Goal: Task Accomplishment & Management: Complete application form

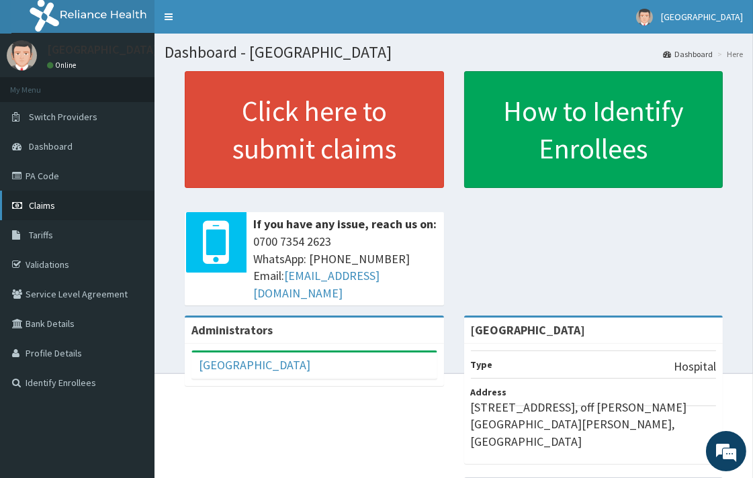
click at [71, 206] on link "Claims" at bounding box center [77, 206] width 155 height 30
click at [83, 175] on link "PA Code" at bounding box center [77, 176] width 155 height 30
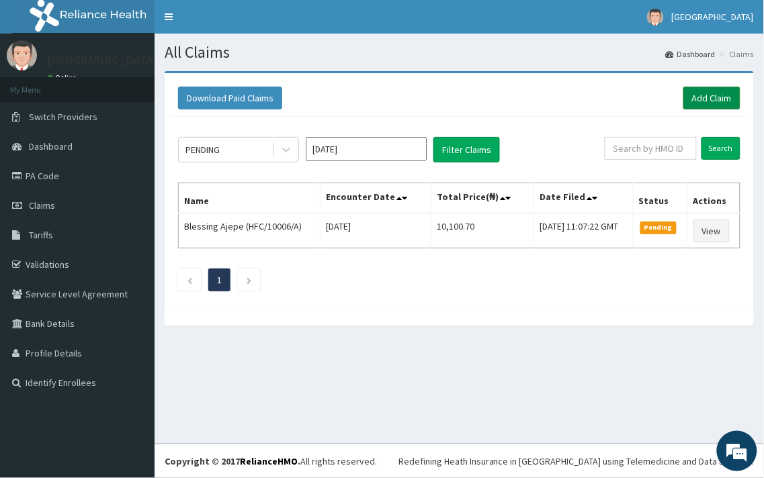
click at [736, 95] on link "Add Claim" at bounding box center [711, 98] width 57 height 23
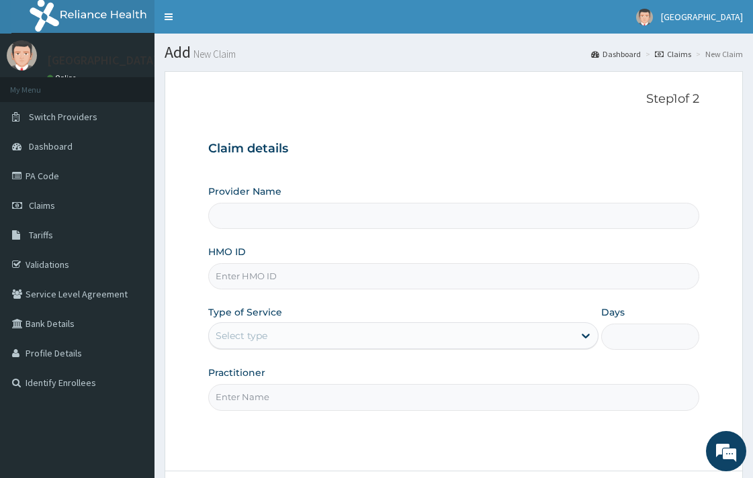
type input "[GEOGRAPHIC_DATA]"
click at [272, 273] on input "HMO ID" at bounding box center [453, 276] width 490 height 26
paste input "HFC/10006/A"
type input "HFC/10006/A"
click at [290, 332] on div "Select type" at bounding box center [391, 335] width 365 height 21
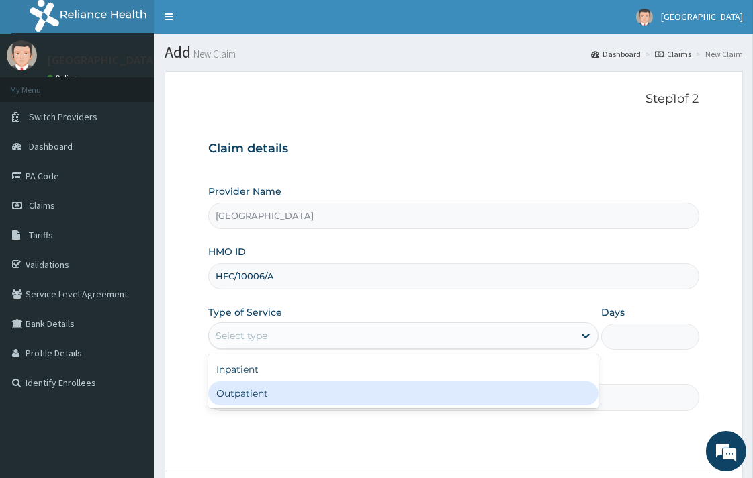
click at [280, 391] on div "Outpatient" at bounding box center [403, 394] width 390 height 24
type input "1"
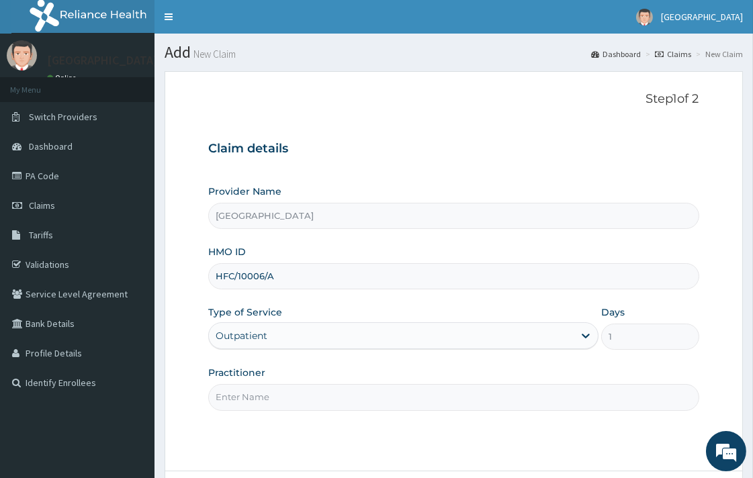
click at [349, 397] on input "Practitioner" at bounding box center [453, 397] width 490 height 26
type input "DR. KOLAWOLE"
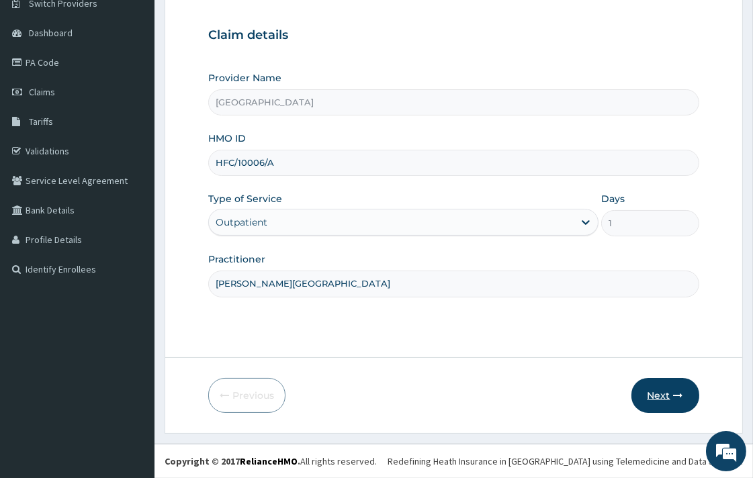
click at [652, 386] on button "Next" at bounding box center [665, 395] width 68 height 35
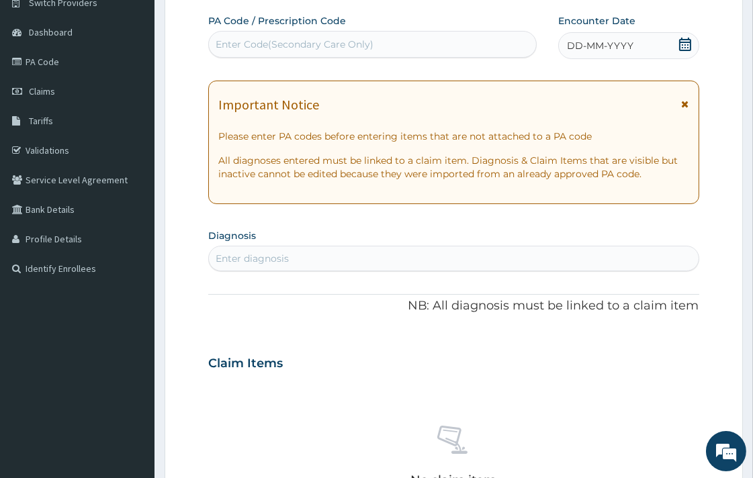
click at [437, 36] on div "Enter Code(Secondary Care Only)" at bounding box center [372, 44] width 327 height 21
paste input "PA/FE0916"
type input "PA/FE0916"
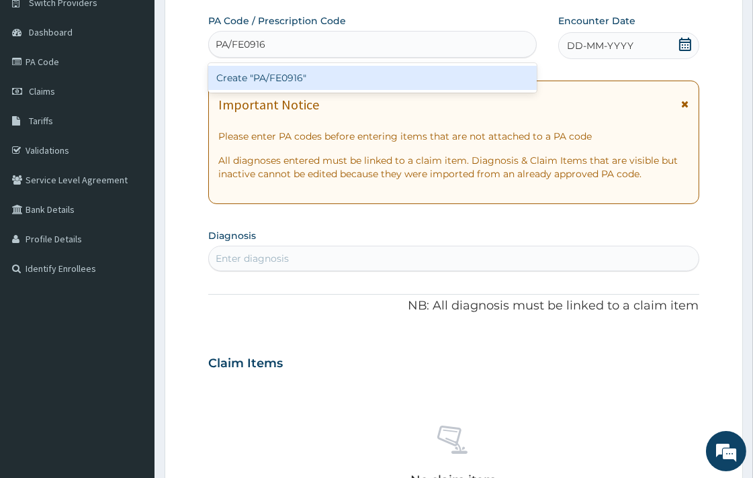
click at [415, 74] on div "Create "PA/FE0916"" at bounding box center [372, 78] width 329 height 24
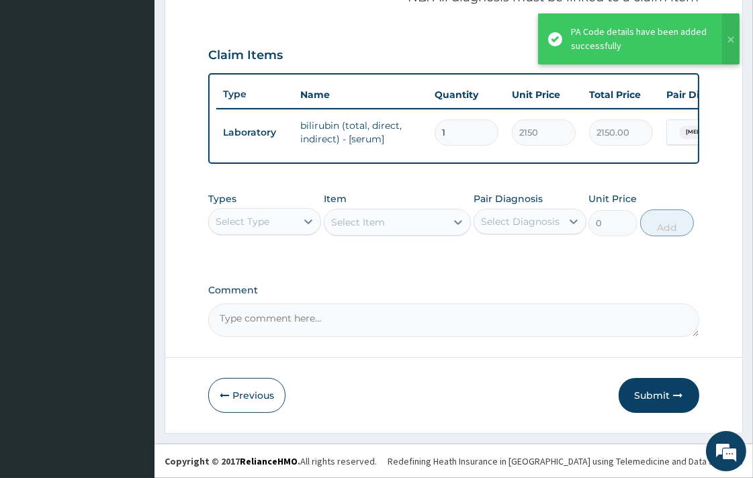
scroll to position [437, 0]
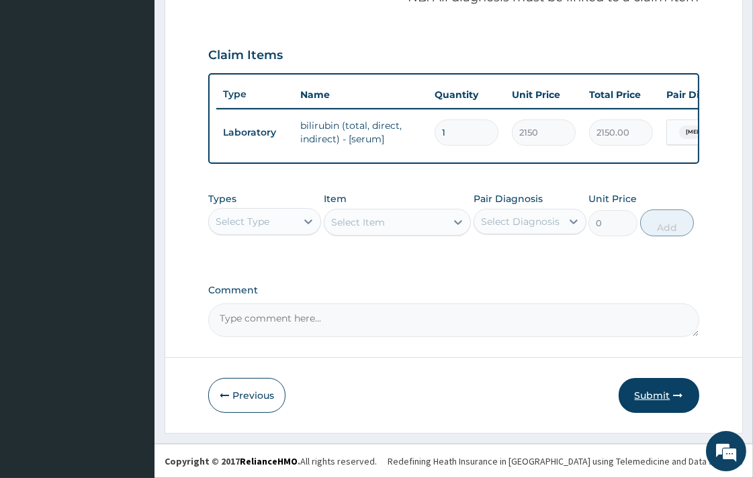
click at [652, 394] on button "Submit" at bounding box center [659, 395] width 81 height 35
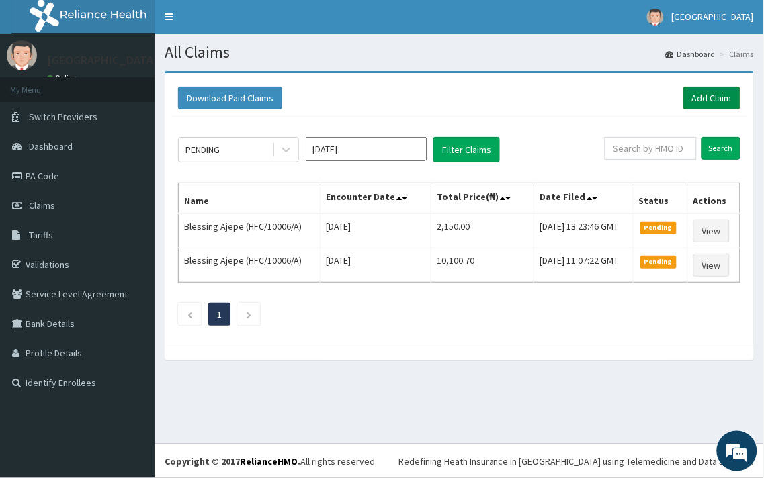
click at [706, 95] on link "Add Claim" at bounding box center [711, 98] width 57 height 23
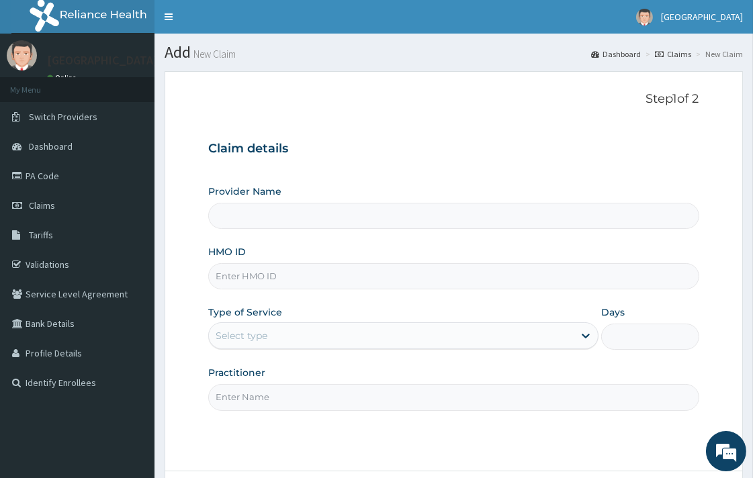
click at [286, 290] on input "HMO ID" at bounding box center [453, 276] width 490 height 26
paste input "FLE/10262/A"
type input "FLE/10262/A"
type input "[GEOGRAPHIC_DATA]"
type input "FLE/10262/A"
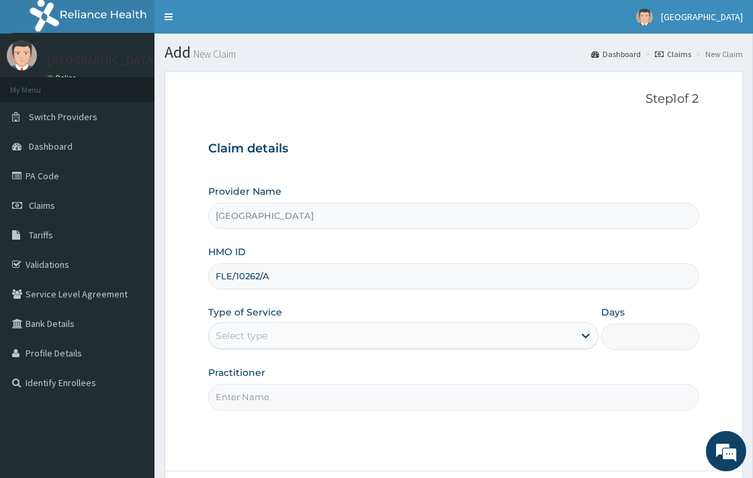
click at [299, 320] on div "Type of Service Select type" at bounding box center [403, 328] width 390 height 44
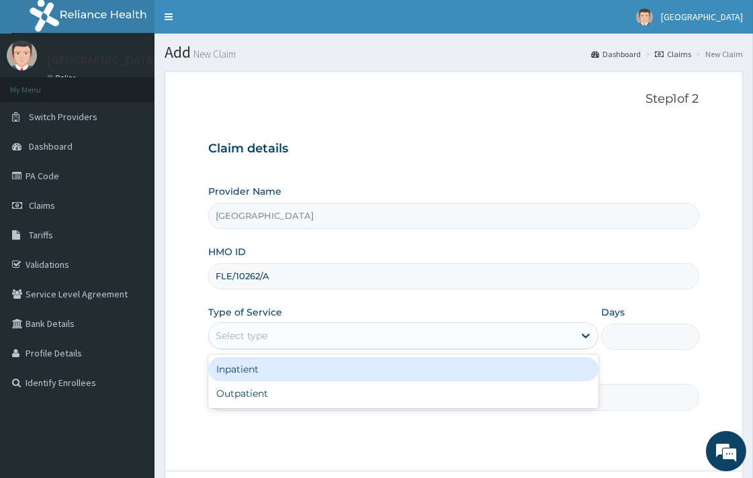
click at [296, 340] on div "Select type" at bounding box center [391, 335] width 365 height 21
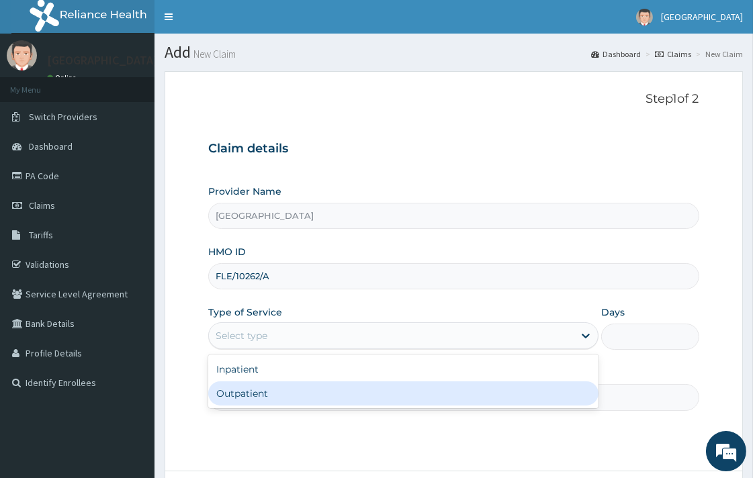
click at [283, 391] on div "Outpatient" at bounding box center [403, 394] width 390 height 24
type input "1"
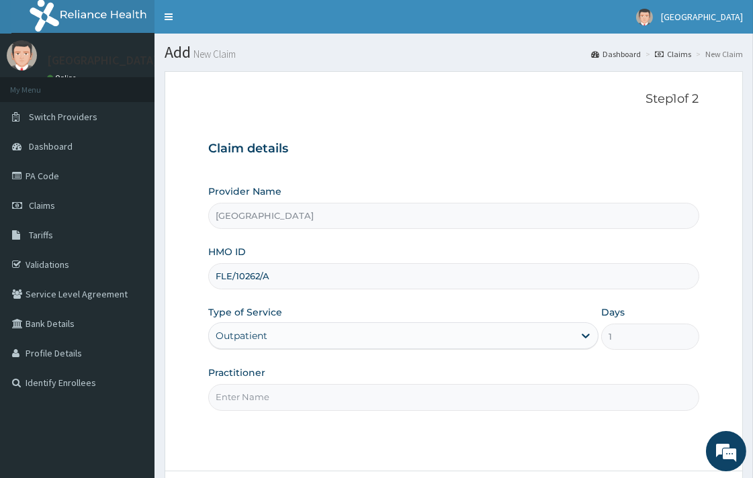
click at [275, 397] on input "Practitioner" at bounding box center [453, 397] width 490 height 26
type input "DR. KOLAWOLE"
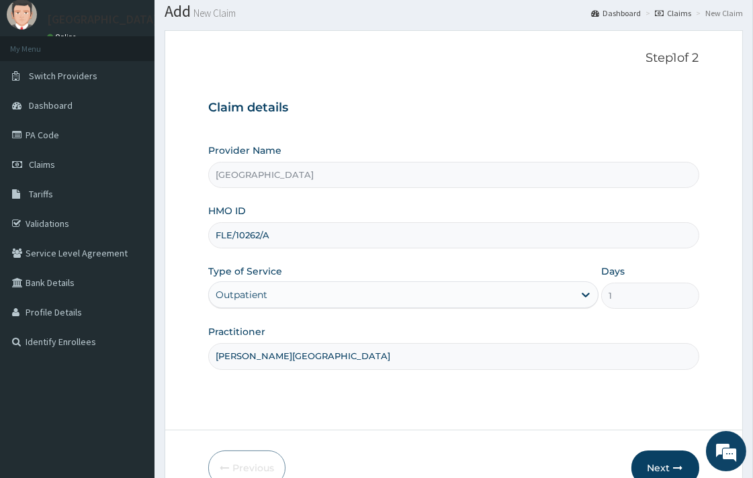
scroll to position [75, 0]
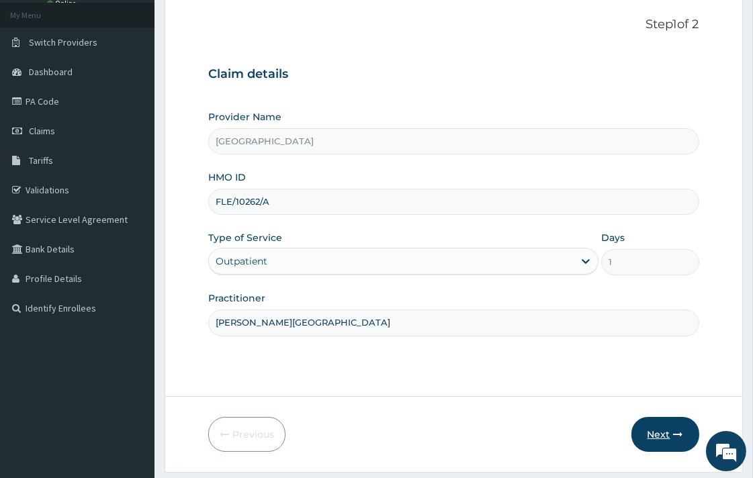
click at [654, 431] on button "Next" at bounding box center [665, 434] width 68 height 35
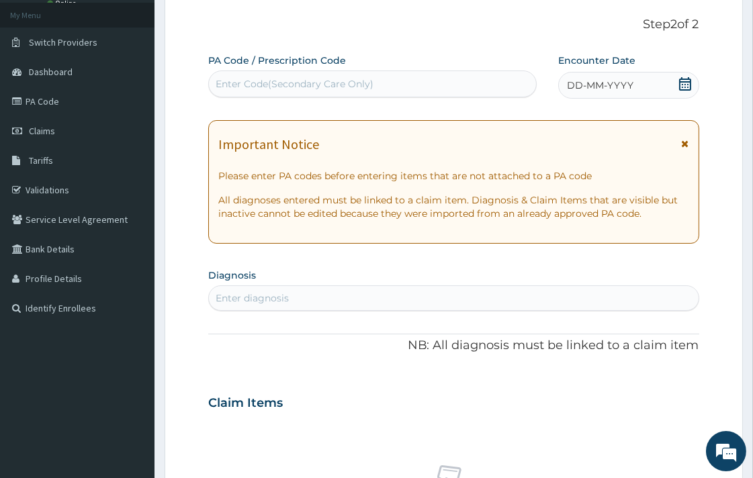
click at [330, 81] on div "Enter Code(Secondary Care Only)" at bounding box center [295, 83] width 158 height 13
drag, startPoint x: 330, startPoint y: 81, endPoint x: 242, endPoint y: 79, distance: 88.0
click at [242, 79] on div "Enter Code(Secondary Care Only)" at bounding box center [295, 83] width 158 height 13
paste input "PA/A72913"
type input "PA/A72913"
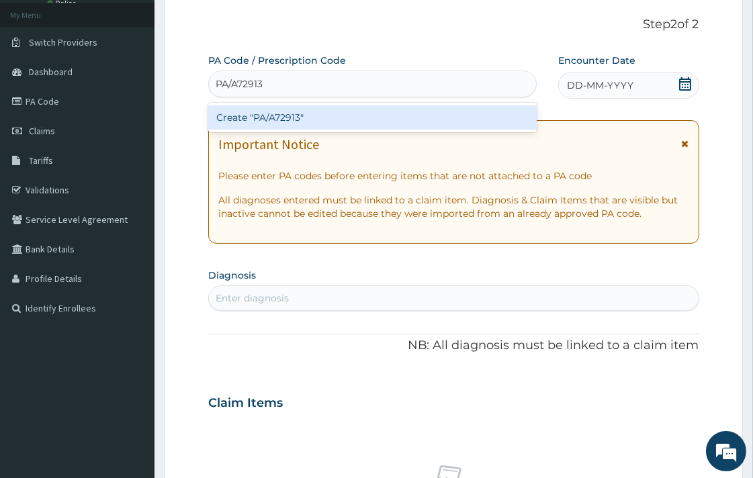
click at [269, 112] on div "Create "PA/A72913"" at bounding box center [372, 117] width 329 height 24
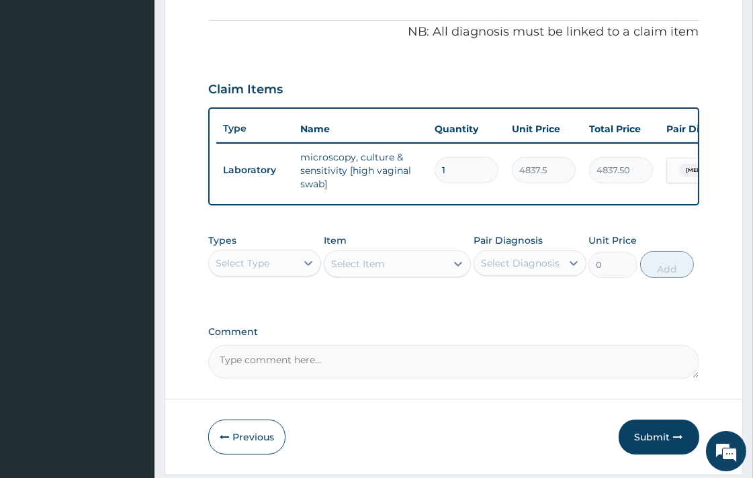
scroll to position [443, 0]
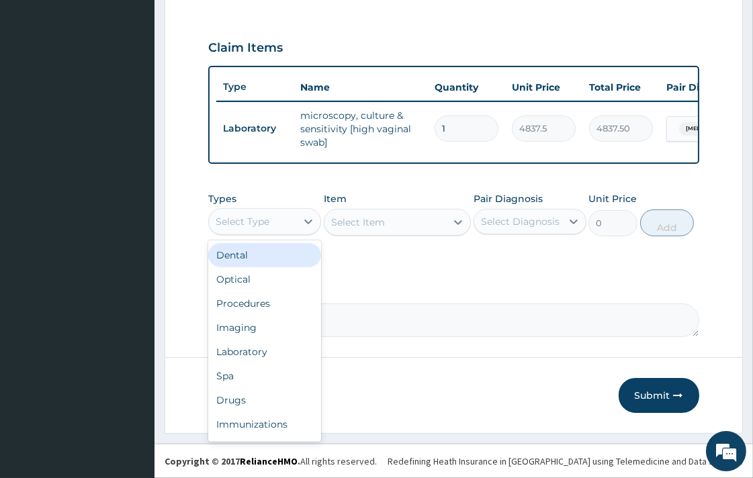
click at [284, 208] on div "Select Type" at bounding box center [264, 221] width 113 height 27
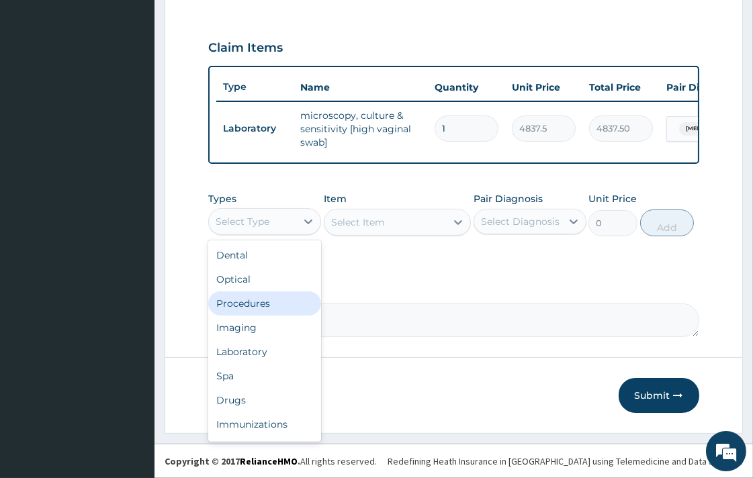
click at [296, 312] on div "Procedures" at bounding box center [264, 304] width 113 height 24
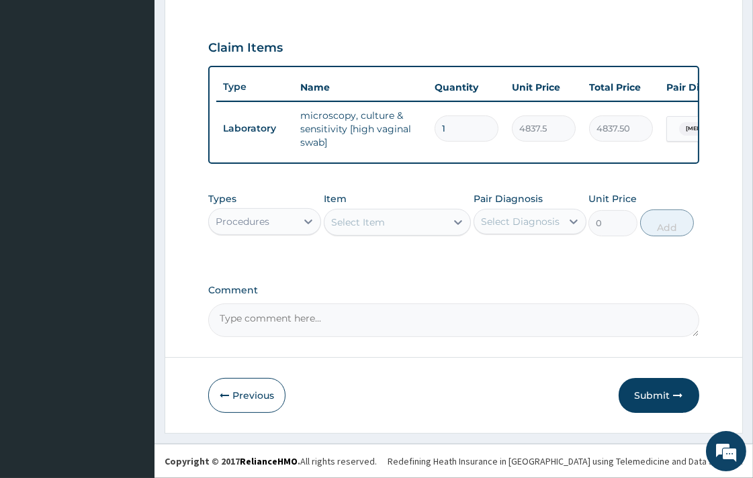
click at [408, 234] on div "Select Item" at bounding box center [397, 222] width 147 height 27
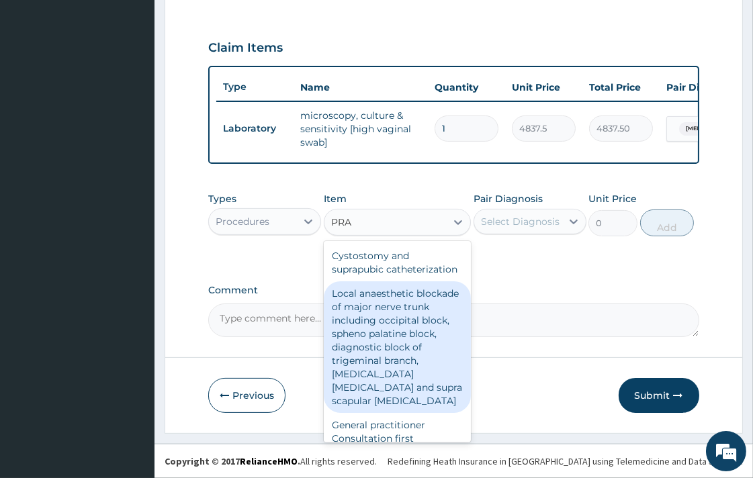
type input "PRAC"
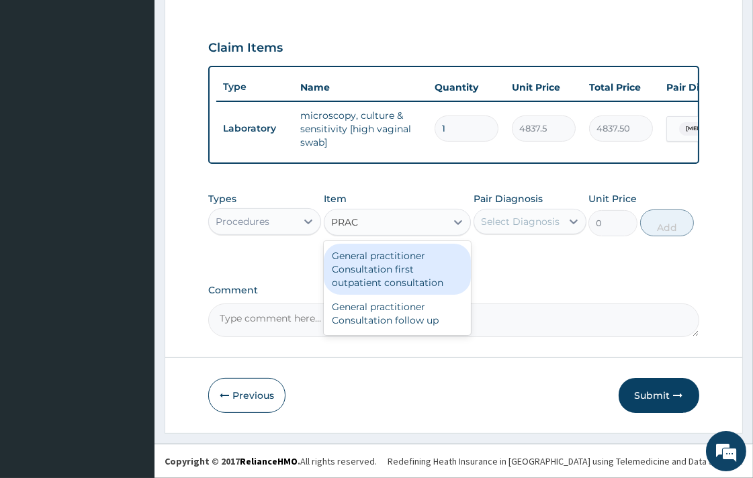
click at [425, 288] on div "General practitioner Consultation first outpatient consultation" at bounding box center [397, 269] width 147 height 51
type input "3547.5"
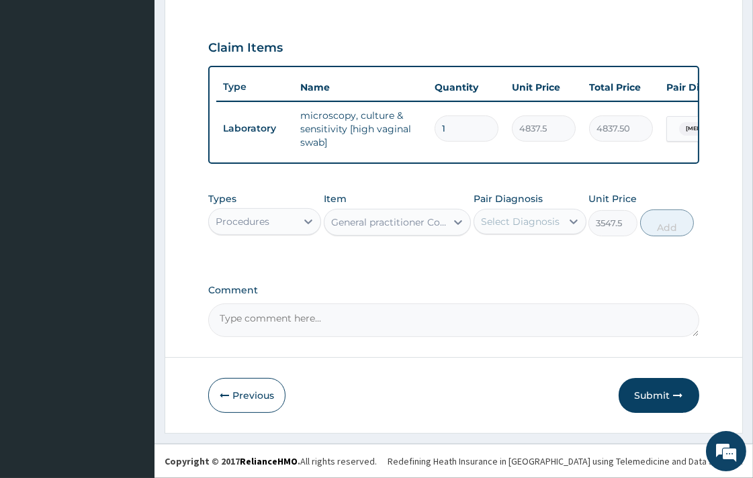
click at [535, 222] on div "Select Diagnosis" at bounding box center [520, 221] width 79 height 13
click at [535, 249] on label "Candidiasis" at bounding box center [537, 254] width 83 height 13
checkbox input "true"
click at [667, 226] on button "Add" at bounding box center [667, 223] width 54 height 27
type input "0"
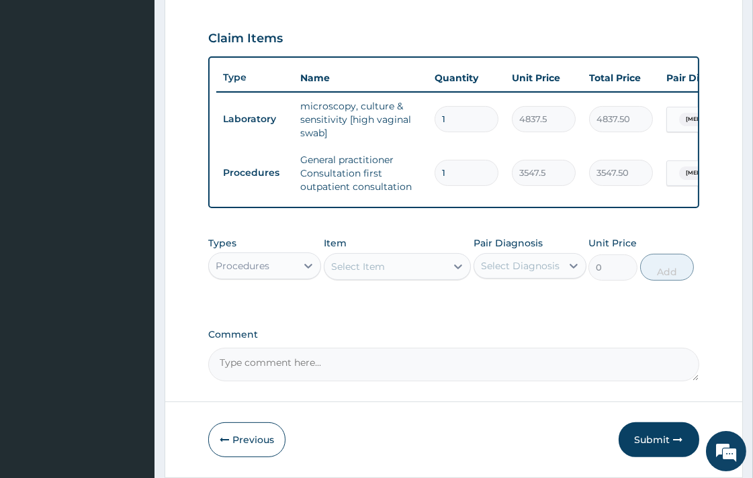
click at [285, 271] on div "Procedures" at bounding box center [252, 265] width 87 height 21
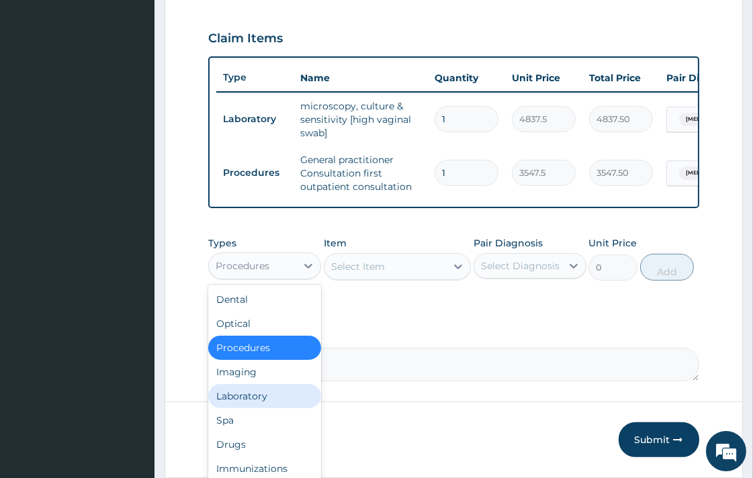
click at [239, 405] on div "Laboratory" at bounding box center [264, 396] width 113 height 24
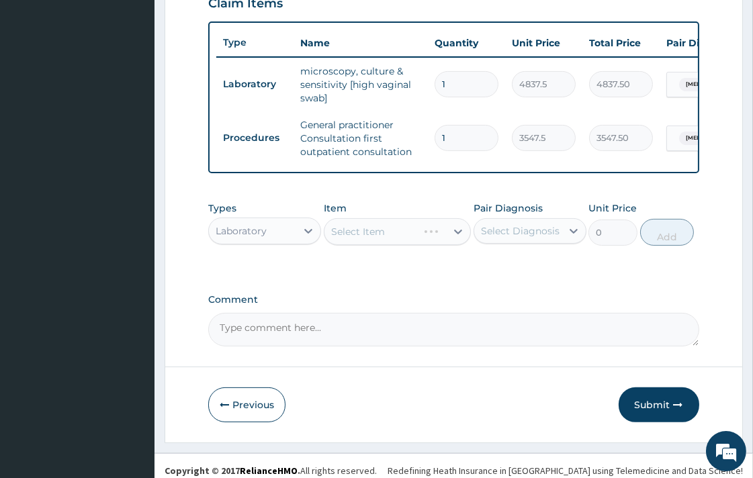
scroll to position [497, 0]
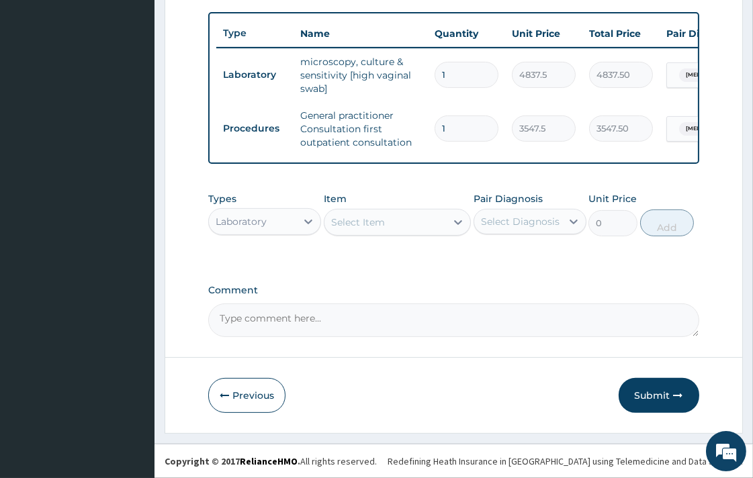
click at [359, 225] on div "Select Item" at bounding box center [358, 222] width 54 height 13
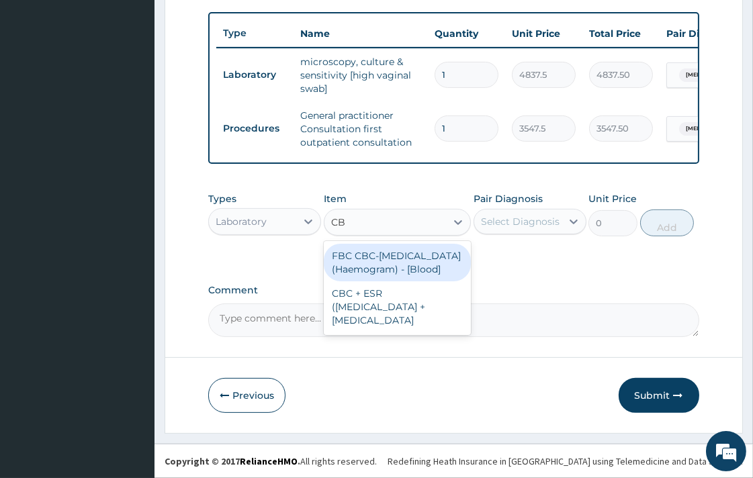
type input "CBC"
click at [367, 263] on div "FBC CBC-Complete Blood Count (Haemogram) - [Blood]" at bounding box center [397, 263] width 147 height 38
type input "4300"
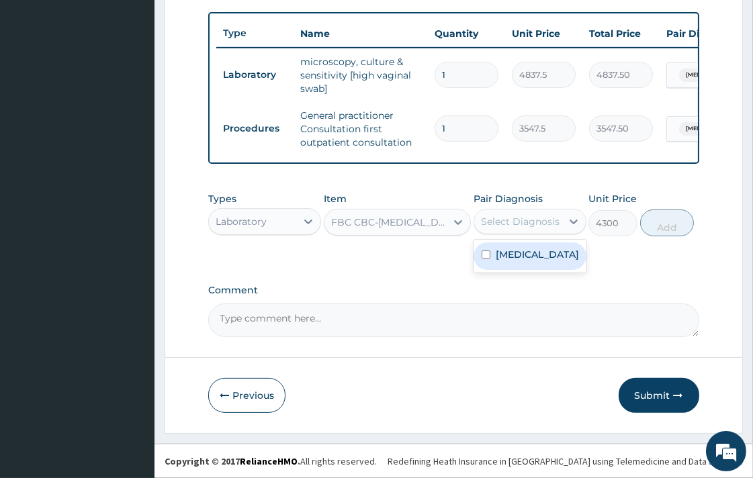
click at [528, 223] on div "Select Diagnosis" at bounding box center [520, 221] width 79 height 13
click at [535, 264] on div "Candidiasis" at bounding box center [530, 257] width 113 height 28
checkbox input "true"
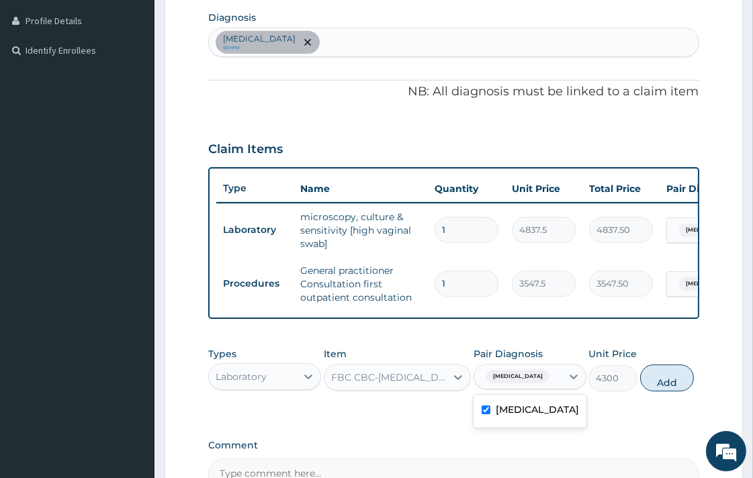
scroll to position [124, 0]
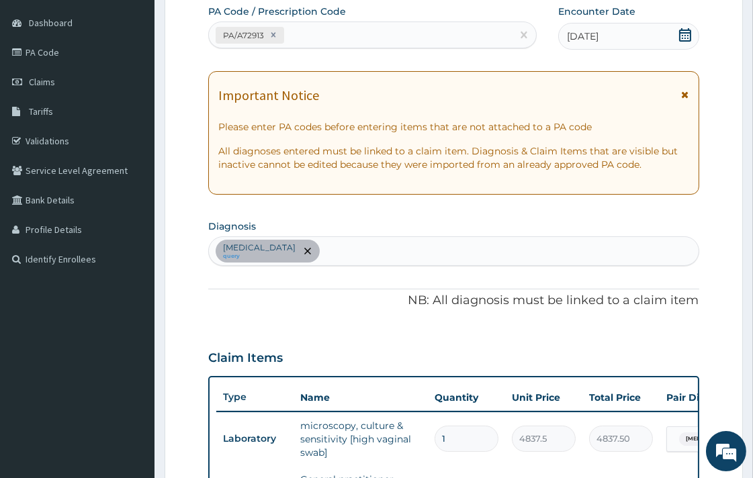
click at [356, 241] on div "Candidiasis query" at bounding box center [453, 251] width 489 height 28
type input "MALAR"
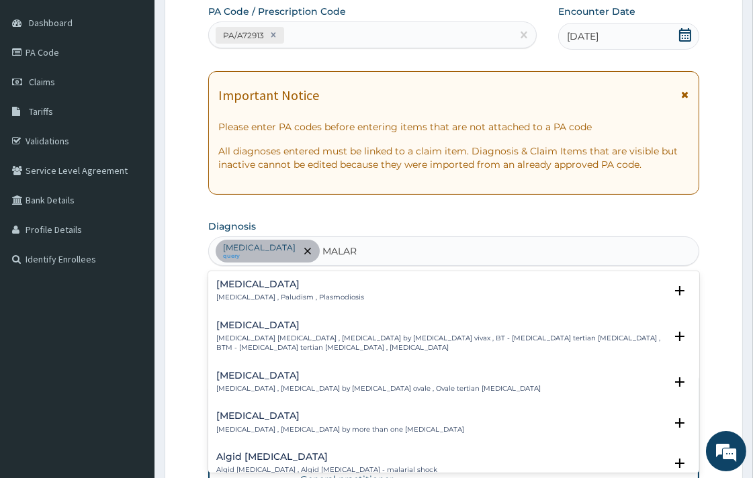
click at [294, 285] on h4 "Malaria" at bounding box center [290, 284] width 148 height 10
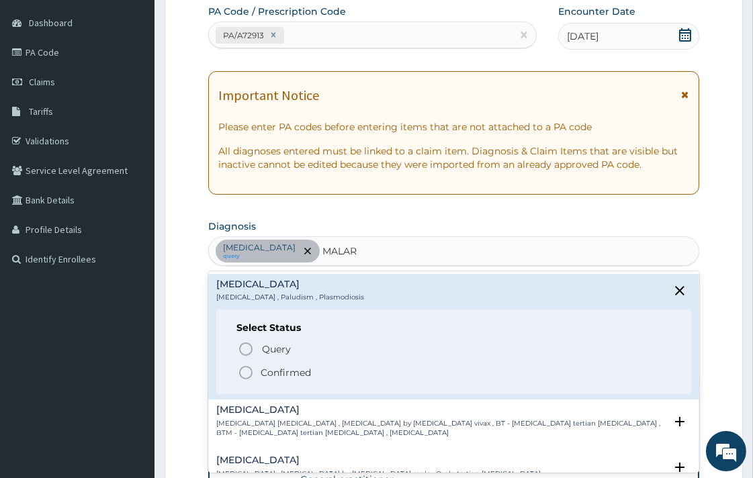
click at [267, 375] on p "Confirmed" at bounding box center [286, 372] width 50 height 13
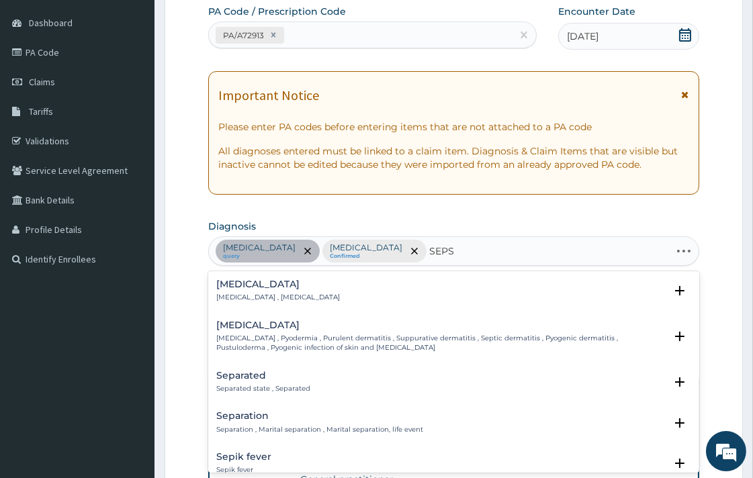
type input "SEPSI"
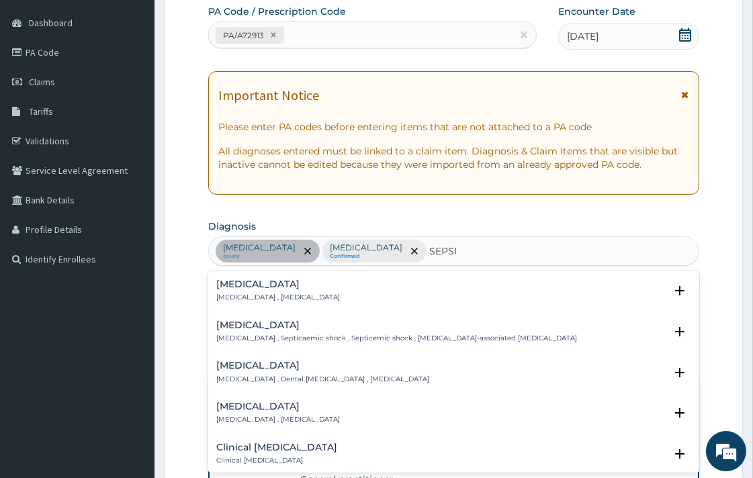
click at [252, 283] on h4 "Sepsis" at bounding box center [278, 284] width 124 height 10
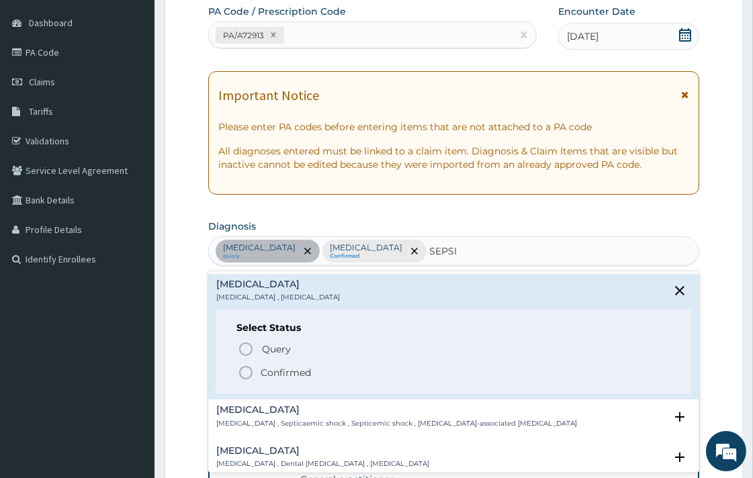
click at [271, 380] on span "Confirmed" at bounding box center [454, 373] width 433 height 16
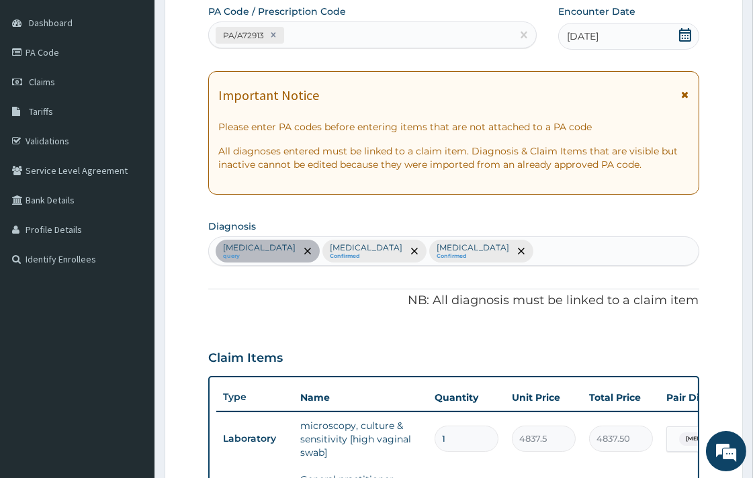
scroll to position [497, 0]
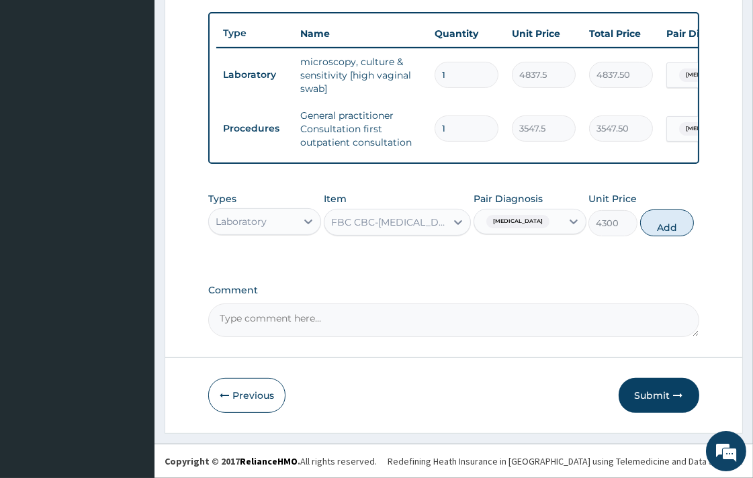
click at [535, 222] on div "Candidiasis" at bounding box center [517, 221] width 87 height 23
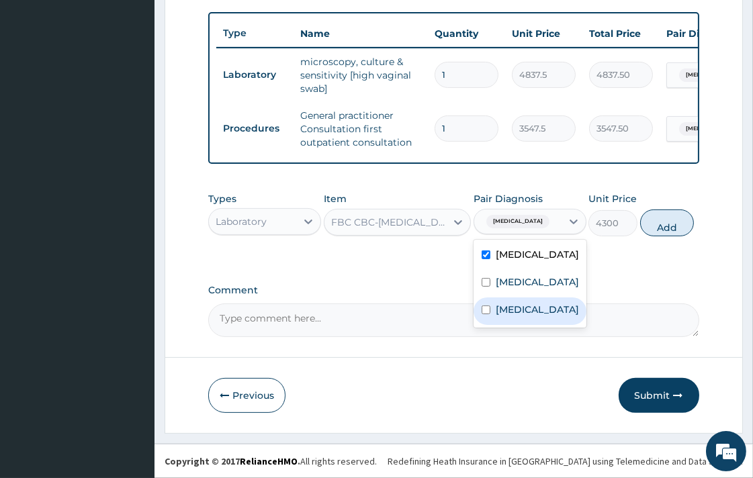
click at [521, 304] on label "Sepsis" at bounding box center [537, 309] width 83 height 13
checkbox input "true"
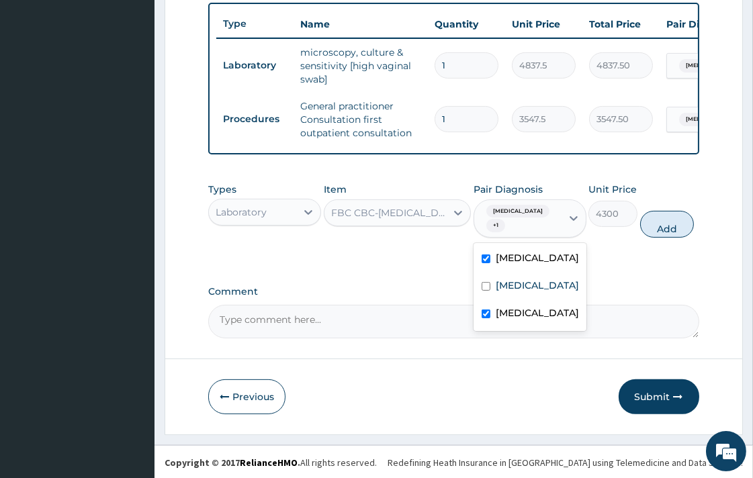
click at [508, 265] on label "Candidiasis" at bounding box center [537, 257] width 83 height 13
checkbox input "false"
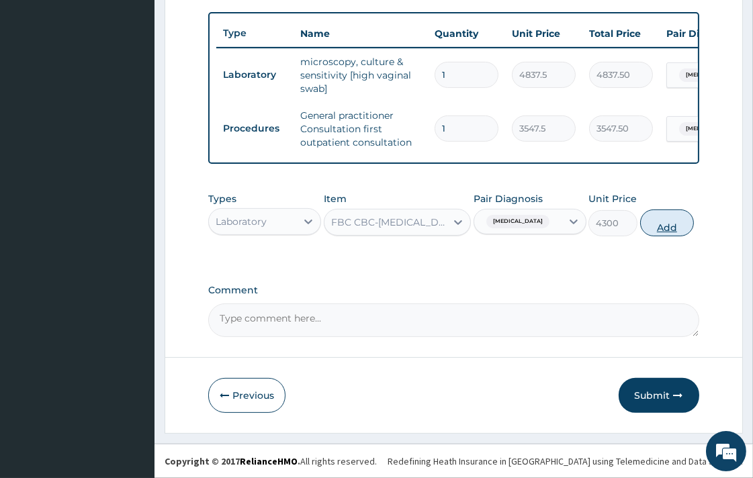
click at [656, 226] on button "Add" at bounding box center [667, 223] width 54 height 27
type input "0"
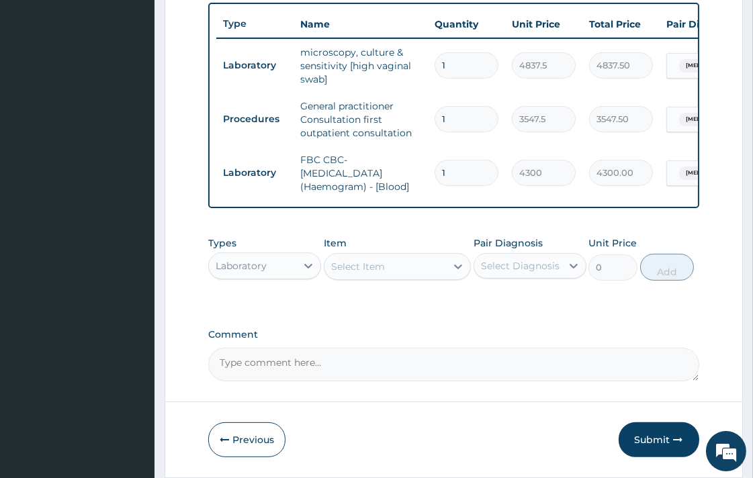
click at [355, 270] on div "Select Item" at bounding box center [358, 266] width 54 height 13
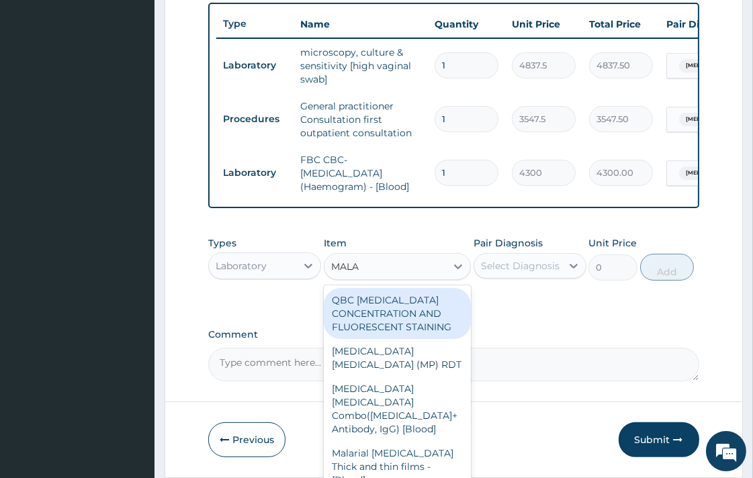
type input "MALAR"
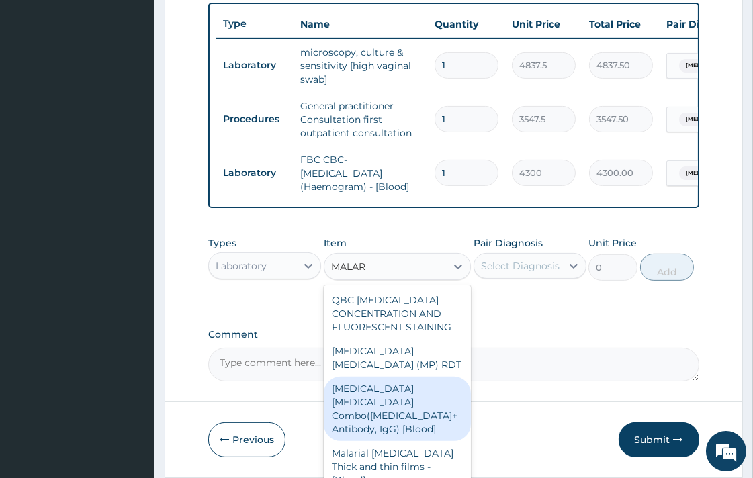
scroll to position [551, 0]
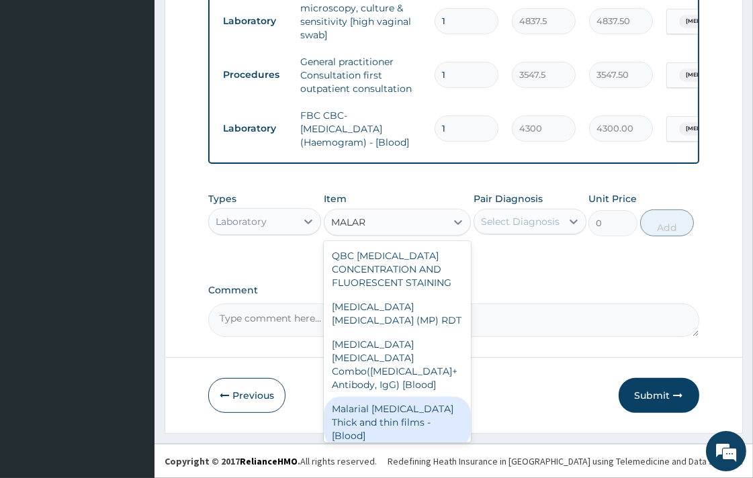
click at [446, 397] on div "Malarial Parasite Thick and thin films - [Blood]" at bounding box center [397, 422] width 147 height 51
type input "1612.5"
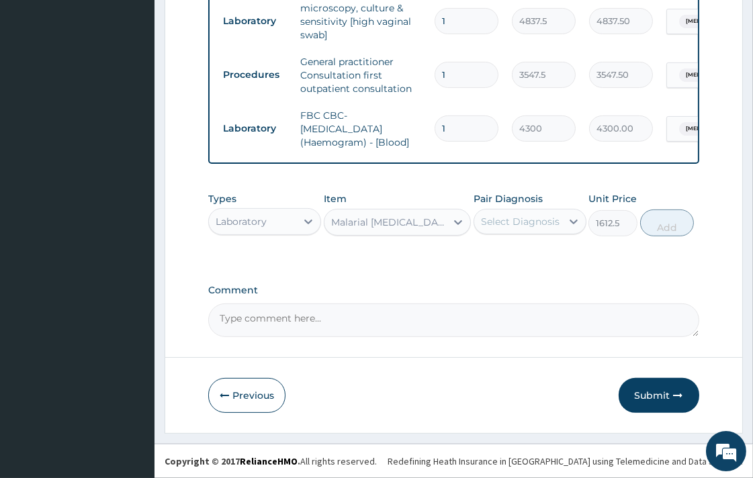
click at [515, 216] on div "Select Diagnosis" at bounding box center [520, 221] width 79 height 13
click at [505, 216] on div "Select Diagnosis" at bounding box center [520, 221] width 79 height 13
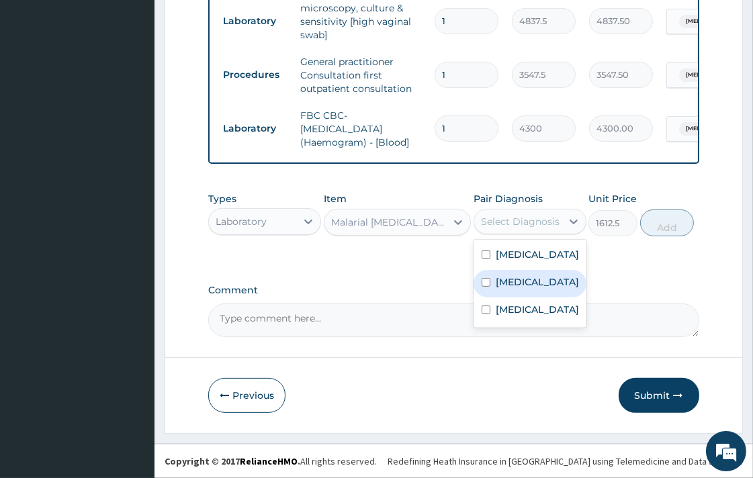
drag, startPoint x: 518, startPoint y: 283, endPoint x: 560, endPoint y: 282, distance: 41.7
click at [518, 284] on label "Malaria" at bounding box center [537, 281] width 83 height 13
checkbox input "true"
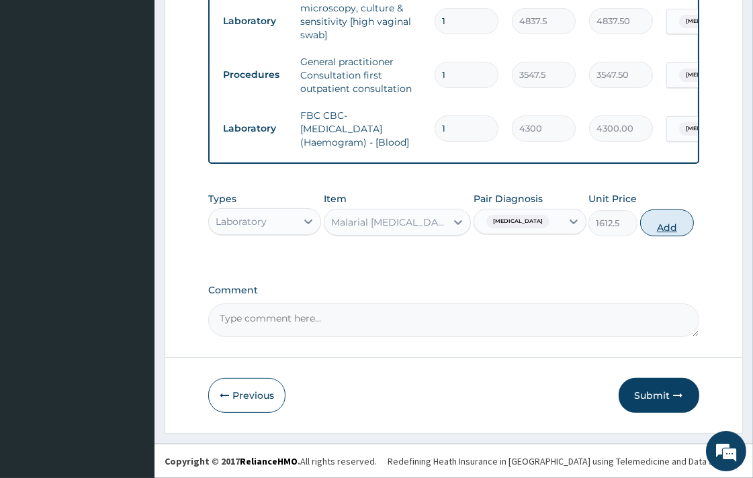
click at [680, 215] on button "Add" at bounding box center [667, 223] width 54 height 27
type input "0"
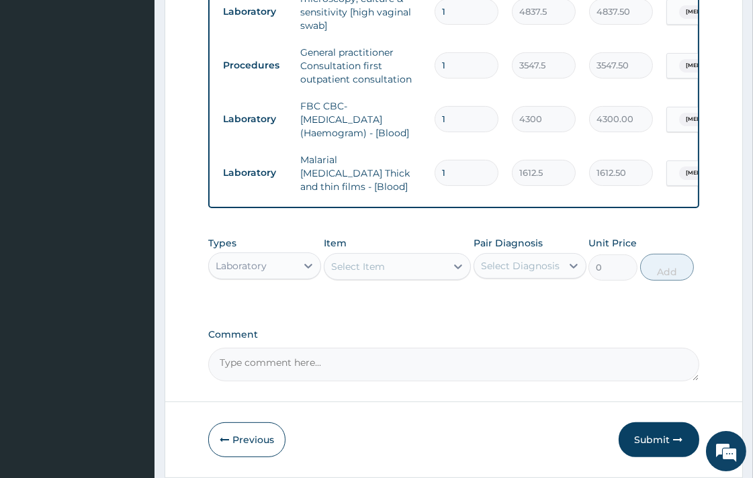
click at [254, 291] on div "Types Laboratory Item Select Item Pair Diagnosis Select Diagnosis Unit Price 0 …" at bounding box center [453, 269] width 490 height 78
click at [255, 271] on div "Laboratory" at bounding box center [241, 265] width 51 height 13
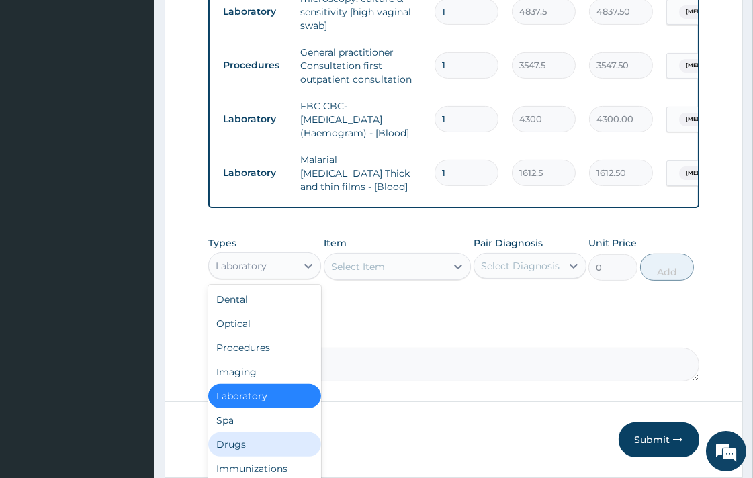
click at [265, 443] on div "Drugs" at bounding box center [264, 445] width 113 height 24
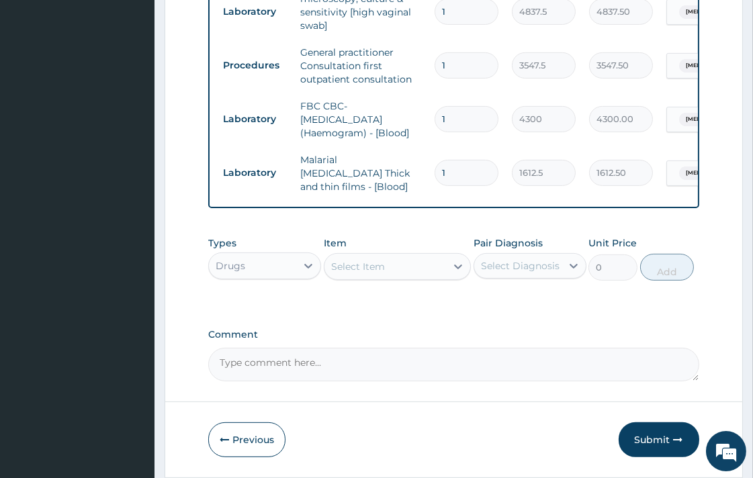
click at [339, 265] on div "Select Item" at bounding box center [358, 266] width 54 height 13
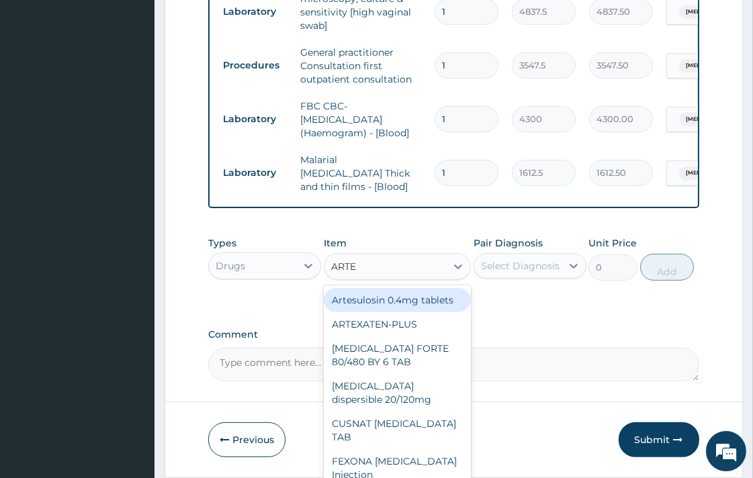
type input "ARTEM"
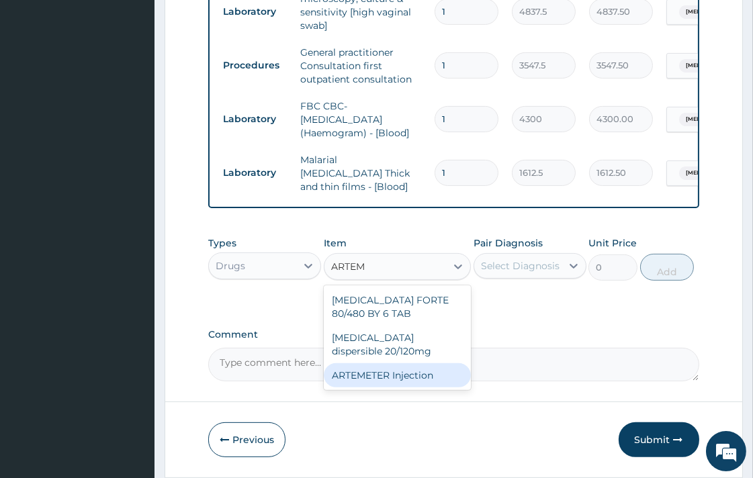
click at [433, 382] on div "ARTEMETER Injection" at bounding box center [397, 375] width 147 height 24
type input "946"
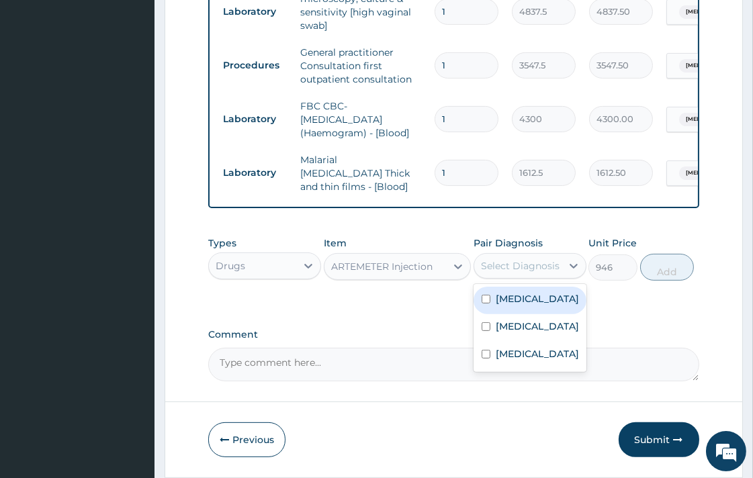
click at [505, 275] on div "Select Diagnosis" at bounding box center [517, 265] width 87 height 21
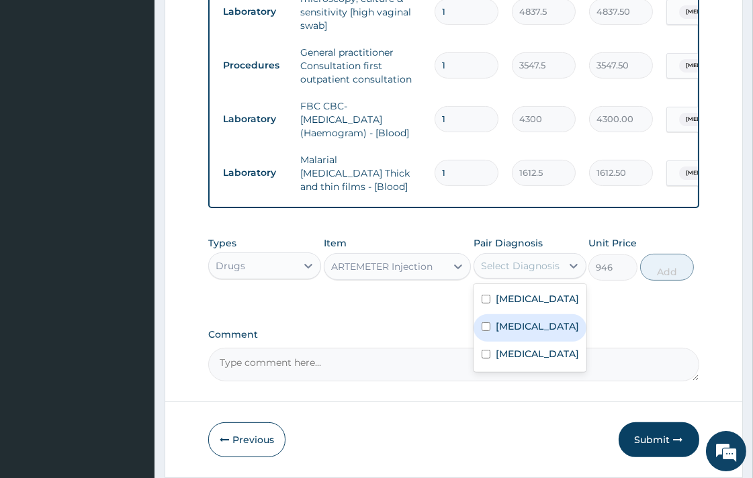
click at [511, 322] on label "Malaria" at bounding box center [537, 326] width 83 height 13
checkbox input "true"
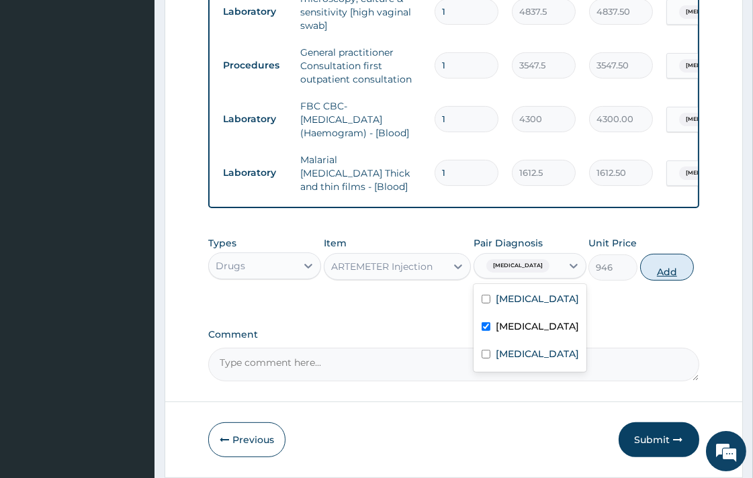
click at [650, 280] on button "Add" at bounding box center [667, 267] width 54 height 27
type input "0"
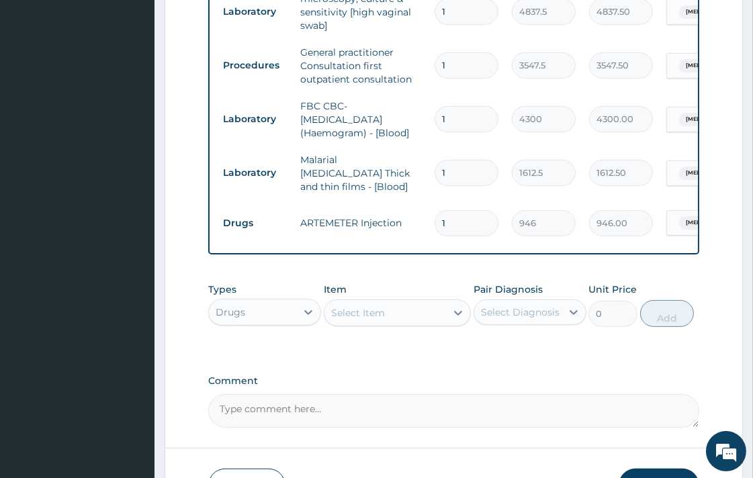
type input "0.00"
type input "6"
type input "5676.00"
type input "6"
click at [413, 302] on div "Select Item" at bounding box center [397, 313] width 147 height 27
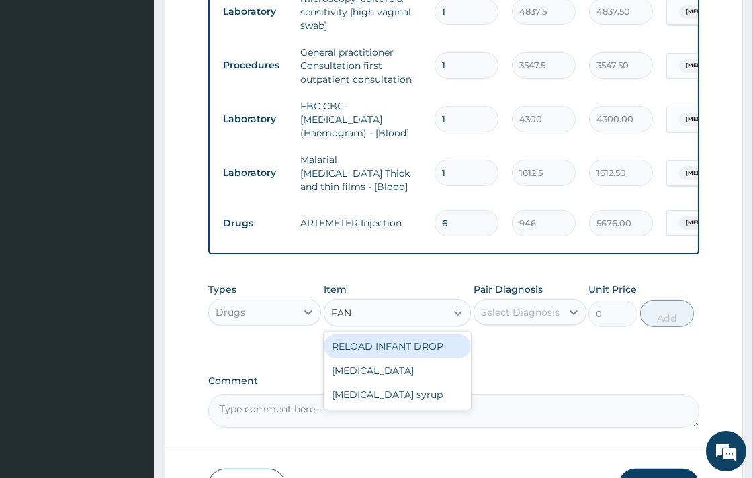
type input "FANS"
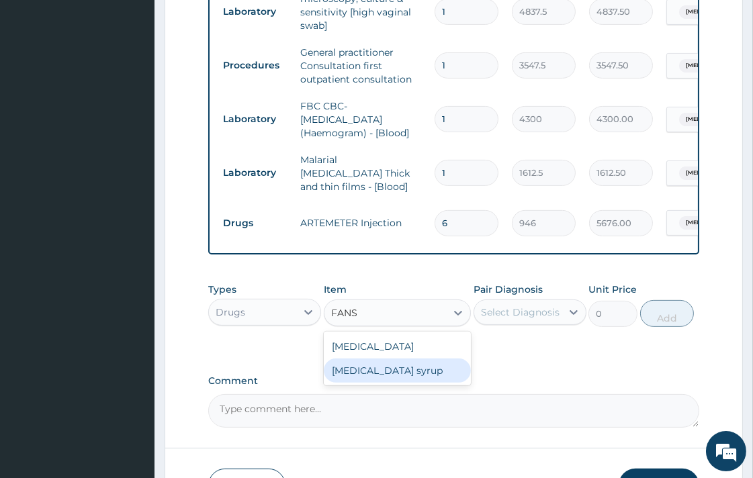
scroll to position [476, 0]
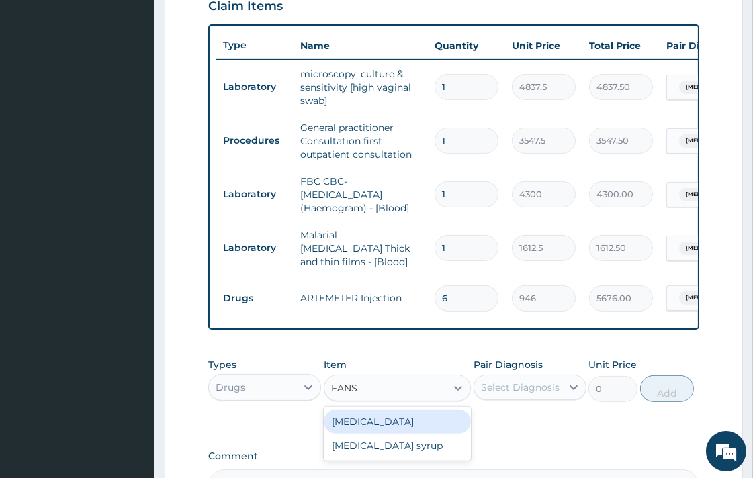
click at [399, 417] on div "Fansidar" at bounding box center [397, 422] width 147 height 24
type input "212.85"
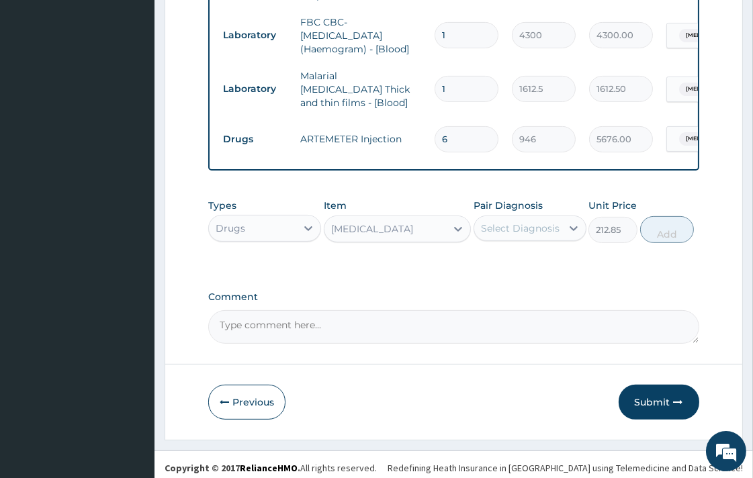
scroll to position [644, 0]
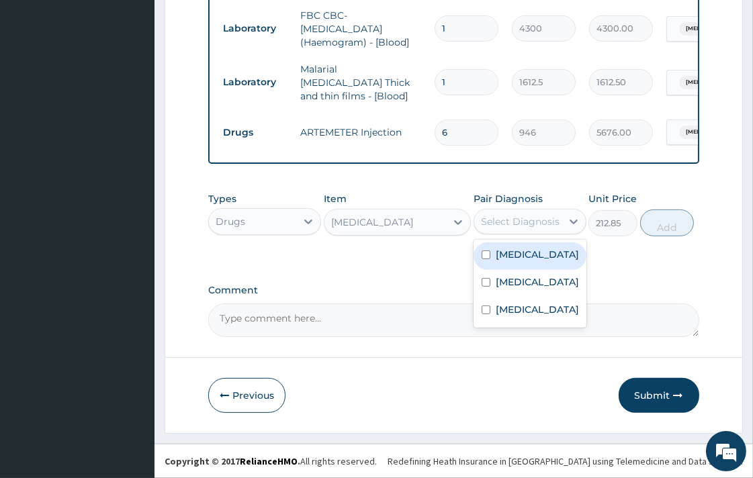
click at [537, 214] on div "Select Diagnosis" at bounding box center [517, 221] width 87 height 21
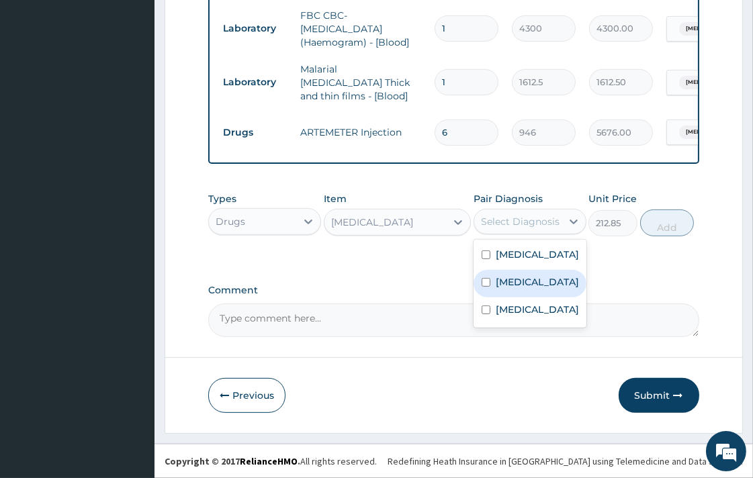
click at [526, 281] on label "Malaria" at bounding box center [537, 281] width 83 height 13
checkbox input "true"
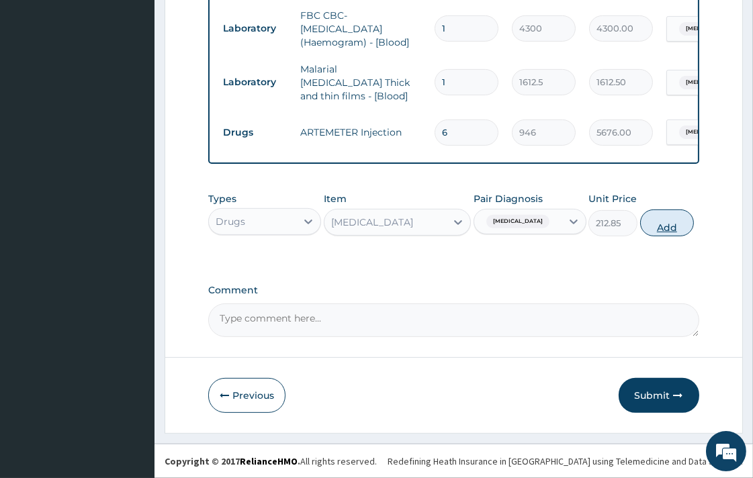
click at [668, 227] on button "Add" at bounding box center [667, 223] width 54 height 27
type input "0"
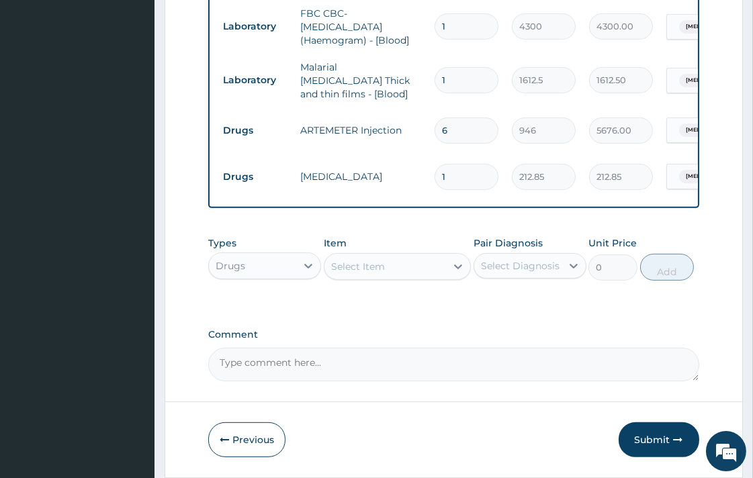
type input "0.00"
type input "3"
type input "638.55"
type input "3"
click at [371, 269] on div "Select Item" at bounding box center [358, 266] width 54 height 13
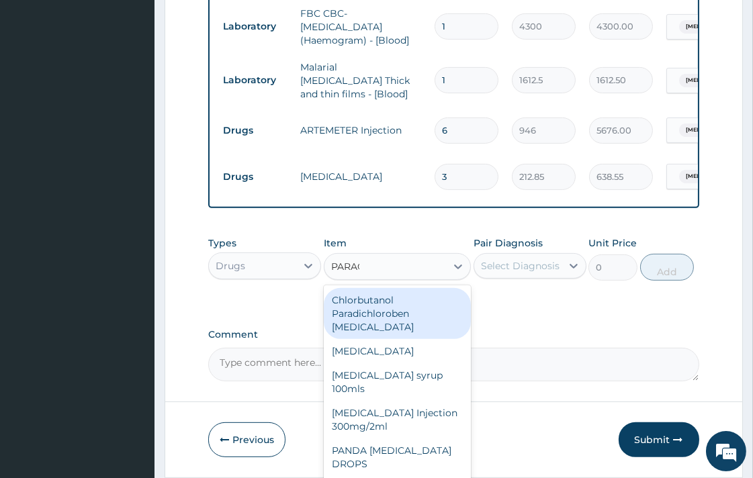
type input "PARACE"
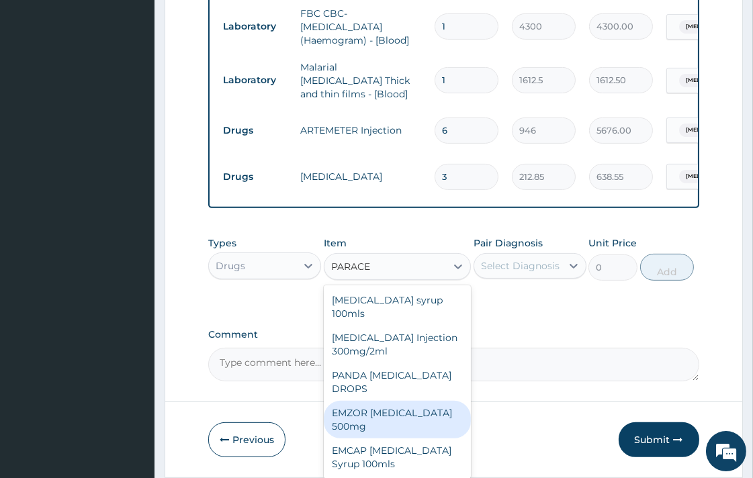
click at [414, 413] on div "EMZOR PARACETAMOL 500mg" at bounding box center [397, 420] width 147 height 38
type input "23.65"
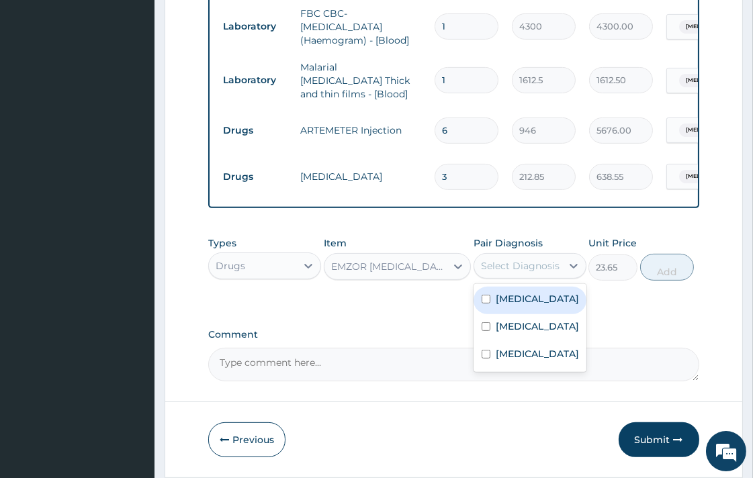
click at [511, 261] on div "Select Diagnosis" at bounding box center [520, 265] width 79 height 13
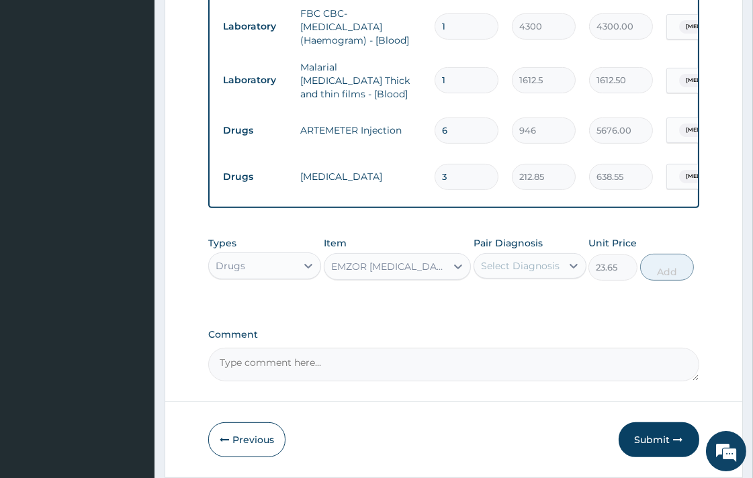
drag, startPoint x: 541, startPoint y: 253, endPoint x: 541, endPoint y: 283, distance: 30.2
click at [541, 253] on div "Pair Diagnosis option Malaria, selected. Select is focused ,type to refine list…" at bounding box center [530, 258] width 113 height 44
click at [541, 281] on div "Pair Diagnosis Select Diagnosis" at bounding box center [530, 258] width 113 height 44
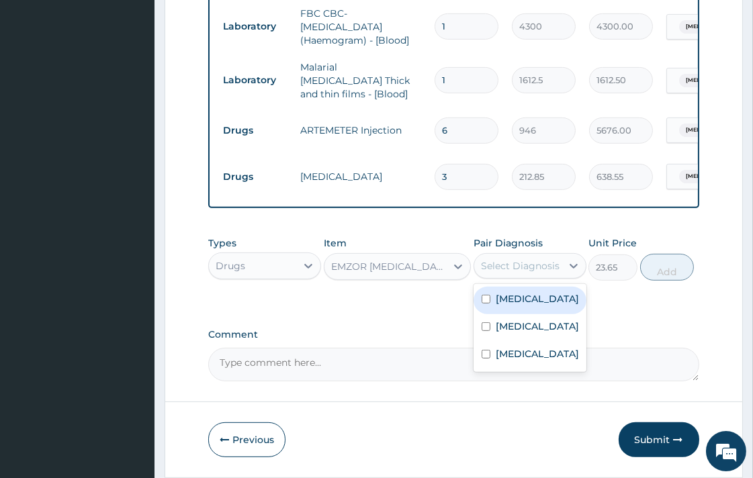
click at [536, 271] on div "Select Diagnosis" at bounding box center [520, 265] width 79 height 13
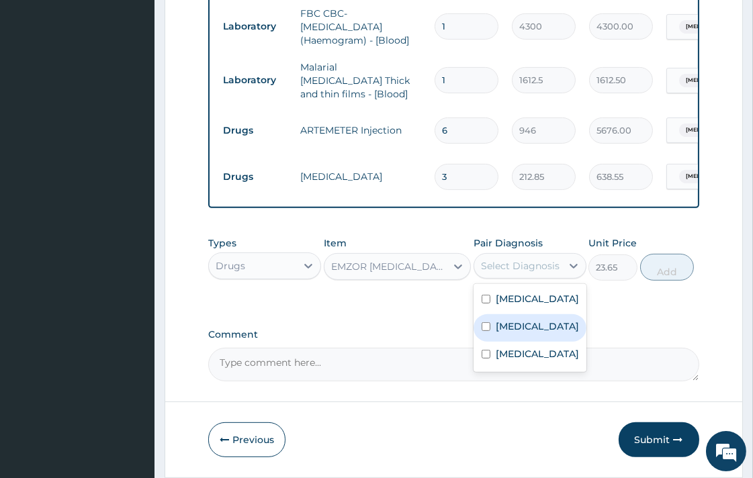
click at [532, 332] on div "Malaria" at bounding box center [530, 328] width 113 height 28
checkbox input "true"
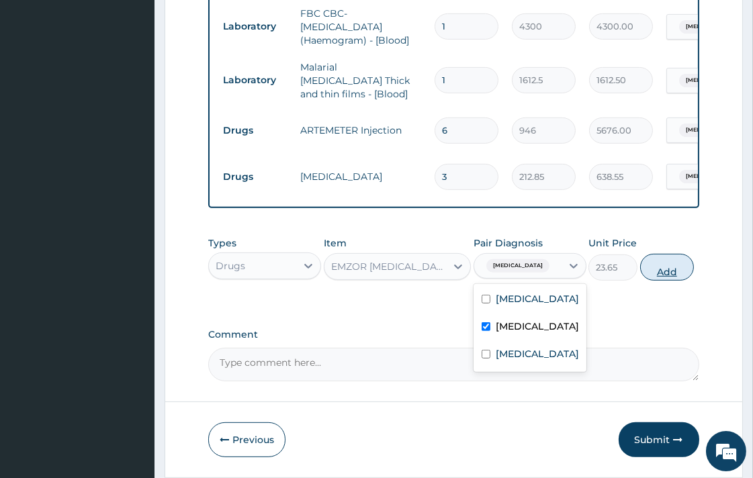
click at [642, 277] on button "Add" at bounding box center [667, 267] width 54 height 27
type input "0"
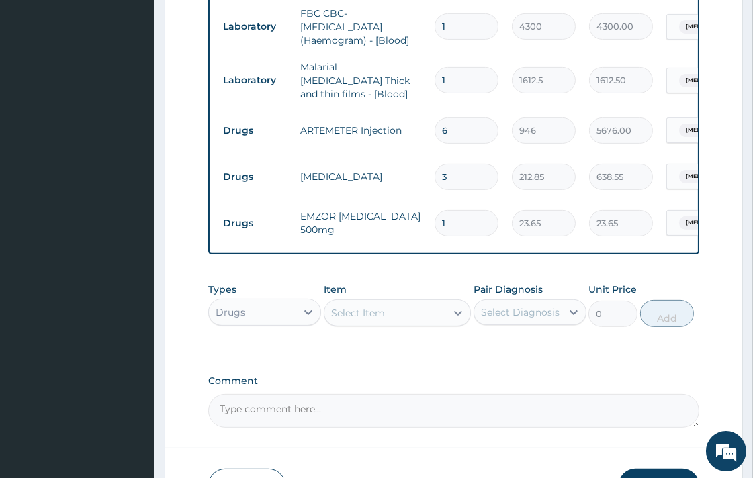
type input "18"
type input "425.70"
type input "18"
click at [373, 311] on div "Select Item" at bounding box center [358, 312] width 54 height 13
click at [378, 318] on div "Select Item" at bounding box center [358, 312] width 54 height 13
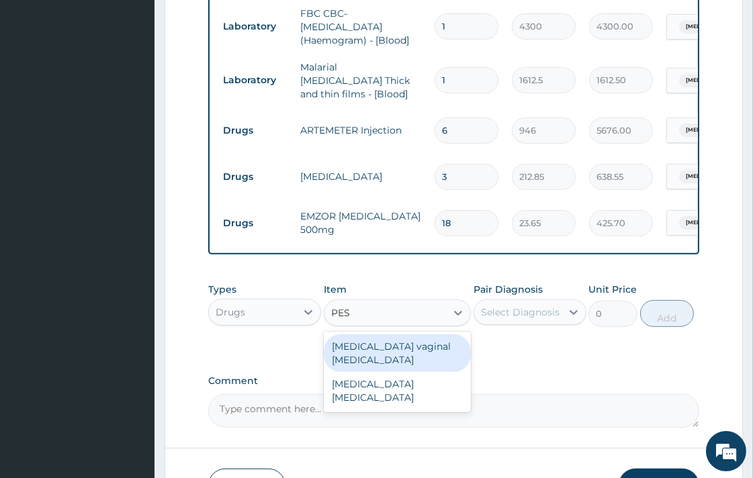
type input "PESS"
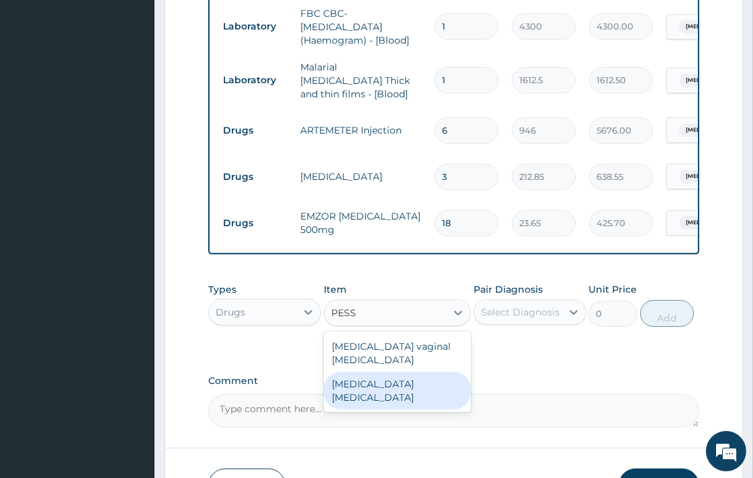
click at [406, 394] on div "Canesten pessary" at bounding box center [397, 391] width 147 height 38
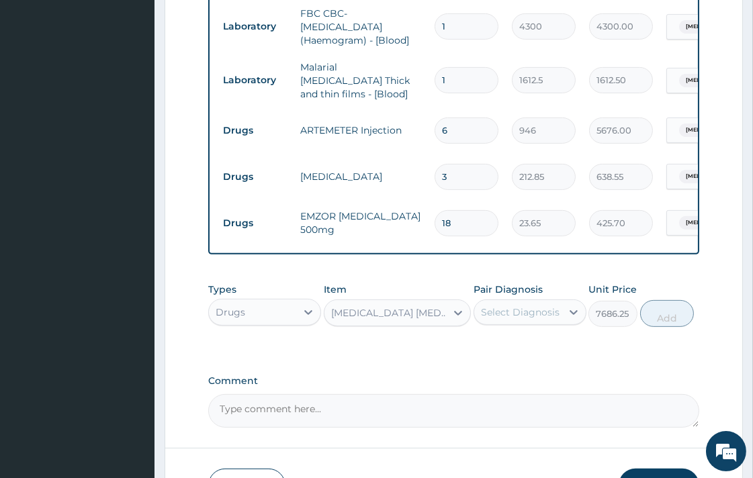
click at [434, 324] on div "Canesten pessary" at bounding box center [385, 312] width 122 height 21
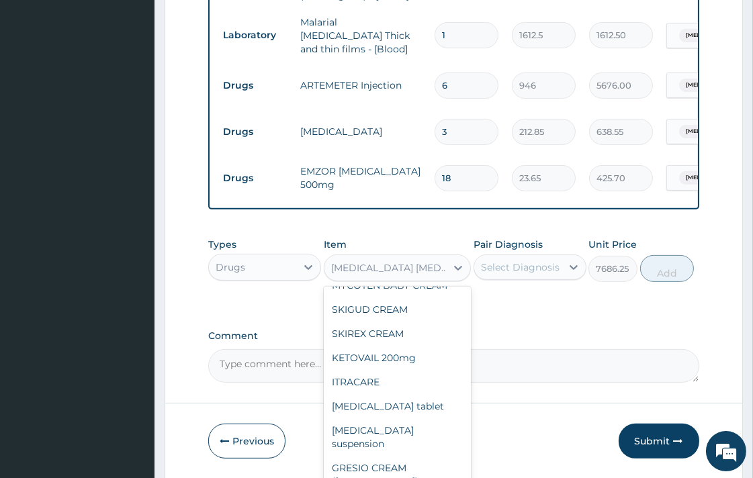
scroll to position [738, 0]
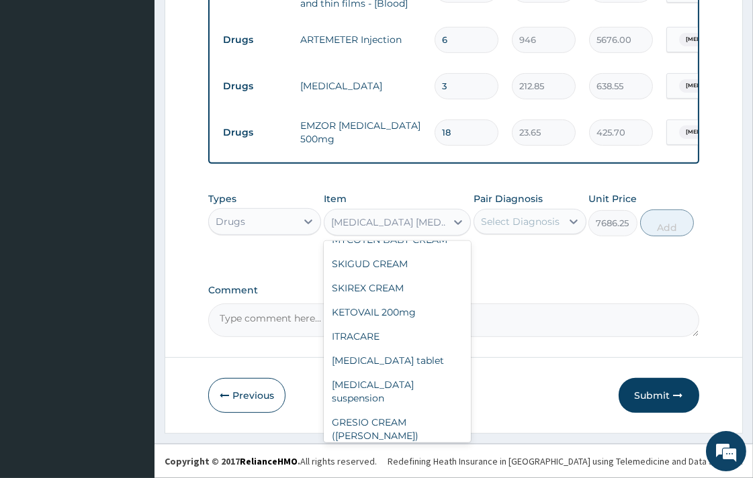
type input "591.25"
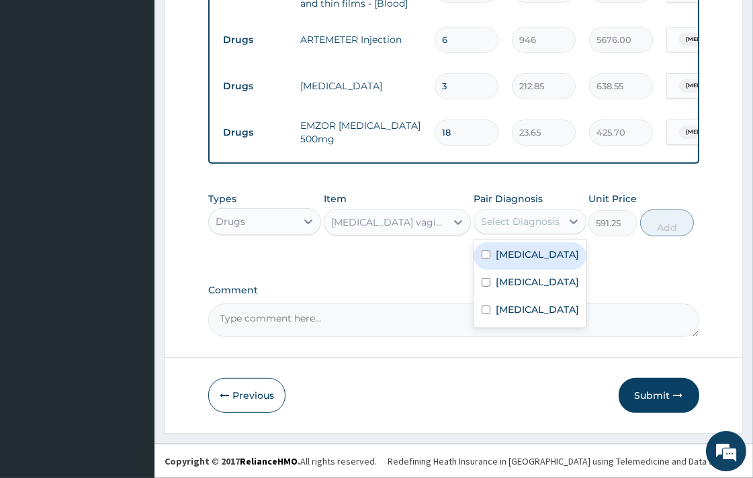
click at [511, 232] on div "Select Diagnosis" at bounding box center [530, 222] width 113 height 26
click at [512, 253] on label "Candidiasis" at bounding box center [537, 254] width 83 height 13
checkbox input "true"
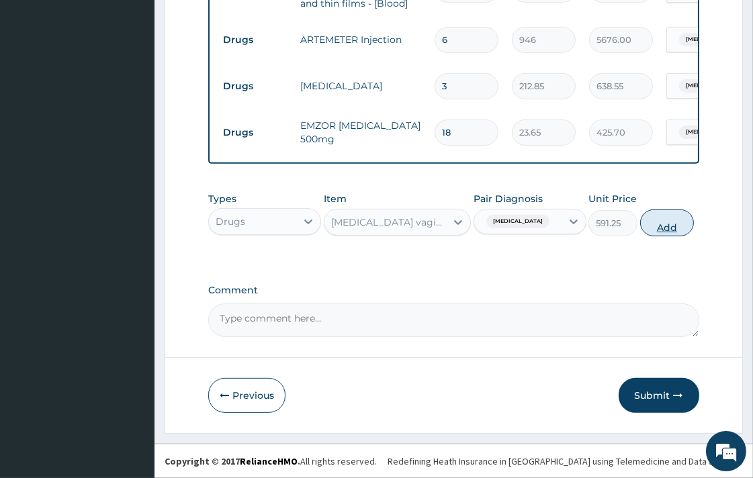
click at [670, 226] on button "Add" at bounding box center [667, 223] width 54 height 27
type input "0"
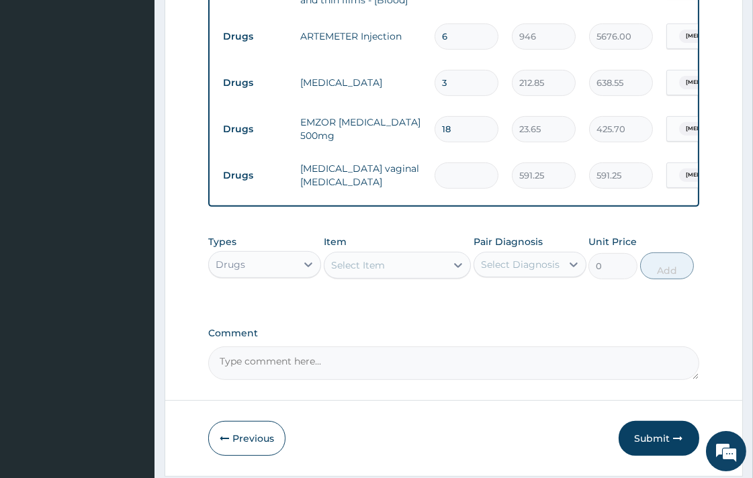
type input "0.00"
type input "6"
type input "3547.50"
type input "6"
click at [479, 306] on div "Types Drugs Item Select Item Pair Diagnosis Select Diagnosis Unit Price 0 Add" at bounding box center [453, 267] width 490 height 78
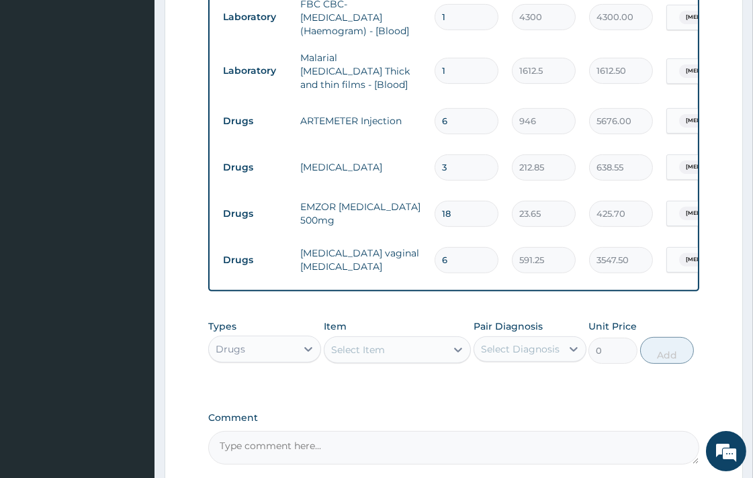
scroll to position [784, 0]
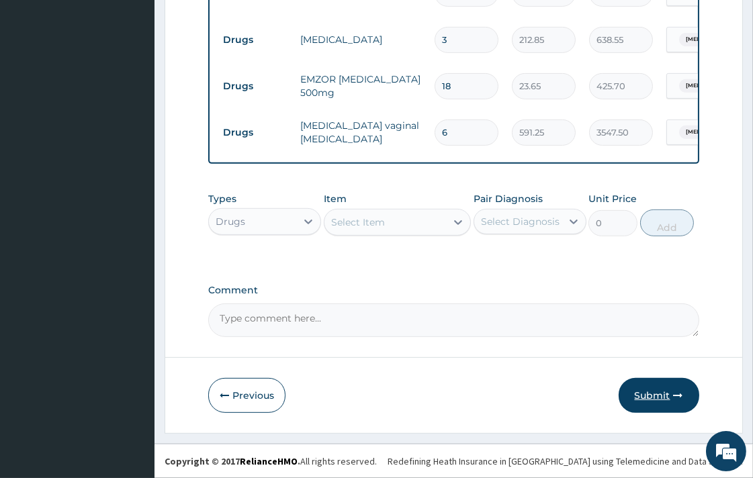
click at [650, 395] on button "Submit" at bounding box center [659, 395] width 81 height 35
